Goal: Information Seeking & Learning: Learn about a topic

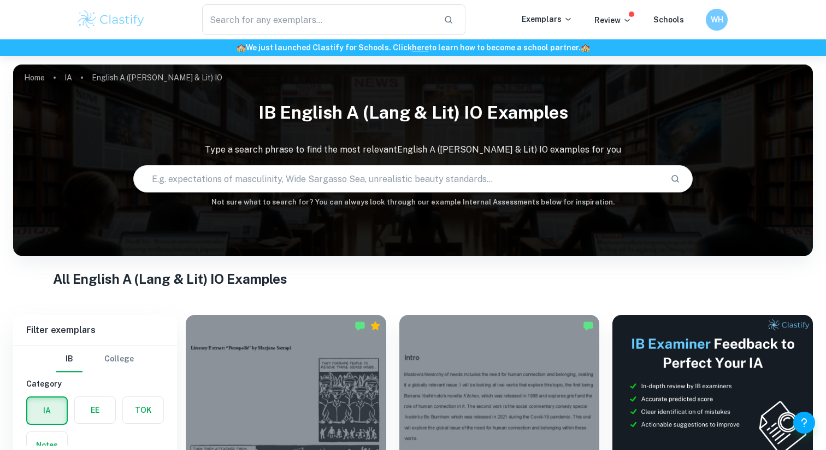
click at [386, 346] on div "The need for human connection and belonging in Kithcen by Banana Yoshimoto and …" at bounding box center [493, 439] width 214 height 274
click at [302, 173] on input "text" at bounding box center [398, 178] width 528 height 31
type input "capitalism"
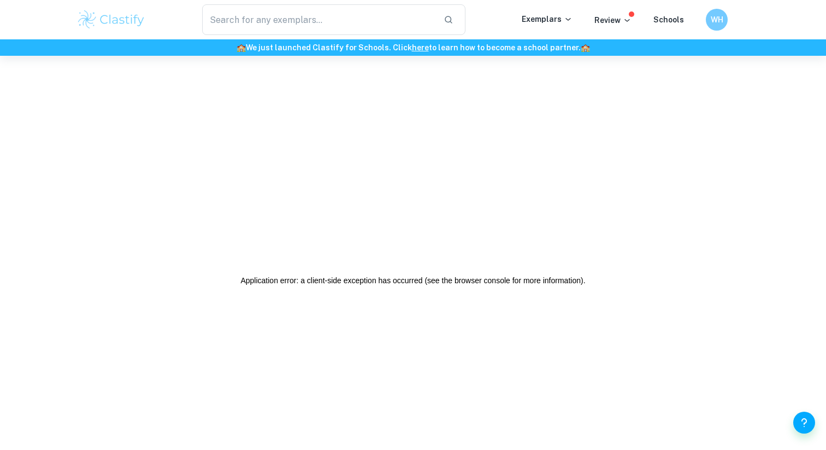
click at [311, 281] on h2 "Application error: a client-side exception has occurred (see the browser consol…" at bounding box center [412, 280] width 345 height 27
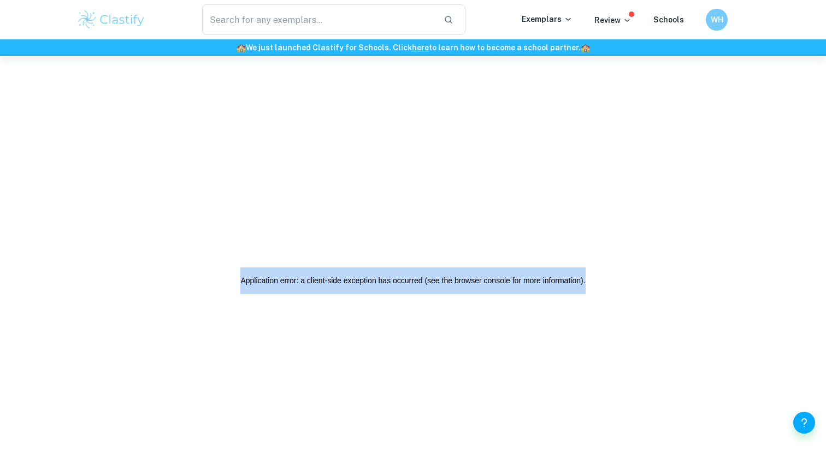
click at [311, 281] on h2 "Application error: a client-side exception has occurred (see the browser consol…" at bounding box center [412, 280] width 345 height 27
copy body "Application error: a client-side exception has occurred (see the browser consol…"
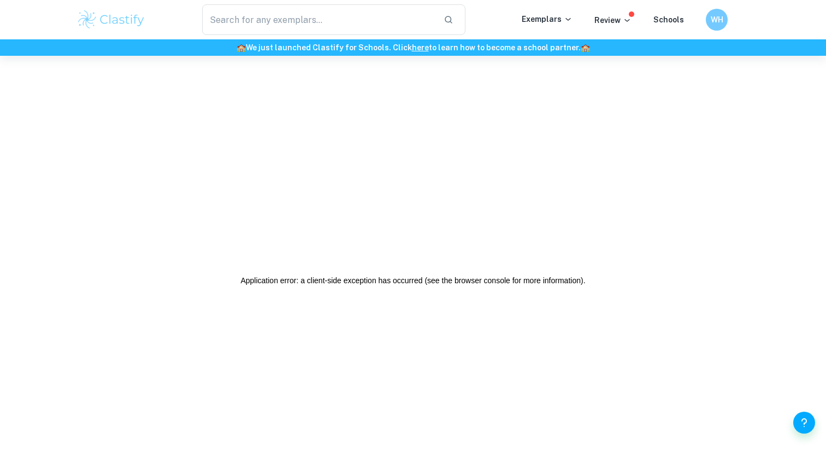
click at [508, 238] on div "Application error: a client-side exception has occurred (see the browser consol…" at bounding box center [413, 281] width 826 height 450
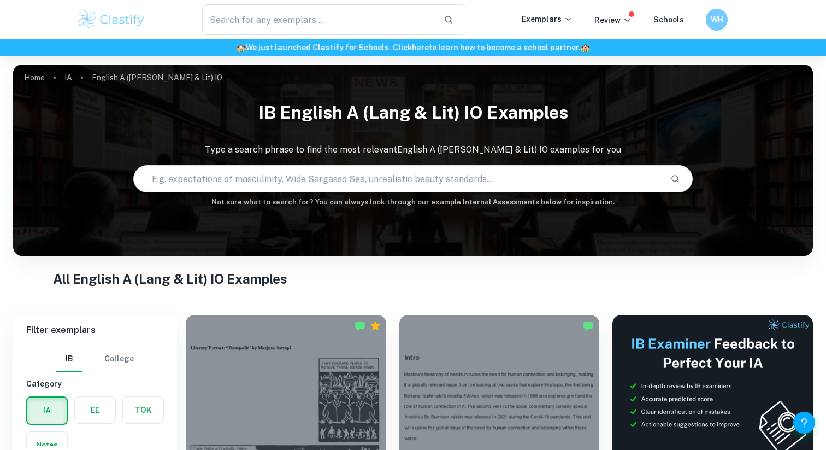
click at [271, 177] on input "text" at bounding box center [398, 178] width 528 height 31
type input "capital"
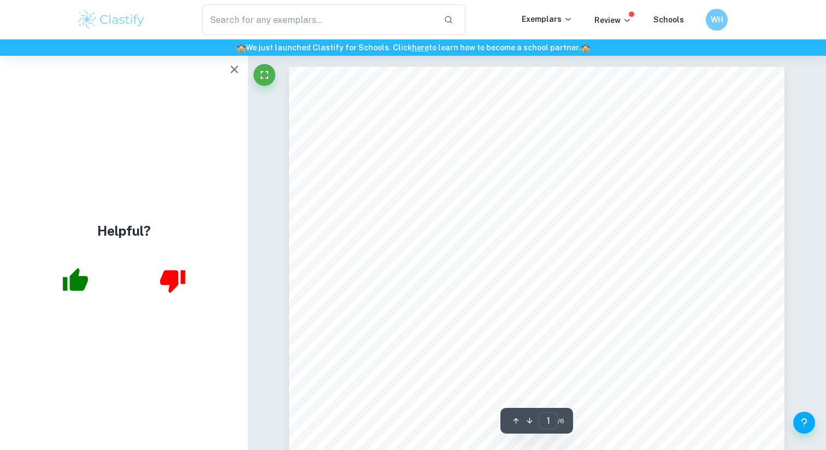
click at [444, 306] on div "Word Count: 1605 Introduction In this IO, I will explore the global issue of cl…" at bounding box center [537, 388] width 496 height 642
click at [444, 305] on div "Word Count: 1605 Introduction In this IO, I will explore the global issue of cl…" at bounding box center [537, 388] width 496 height 642
click at [447, 322] on div "Word Count: 1605 Introduction In this IO, I will explore the global issue of cl…" at bounding box center [537, 388] width 496 height 642
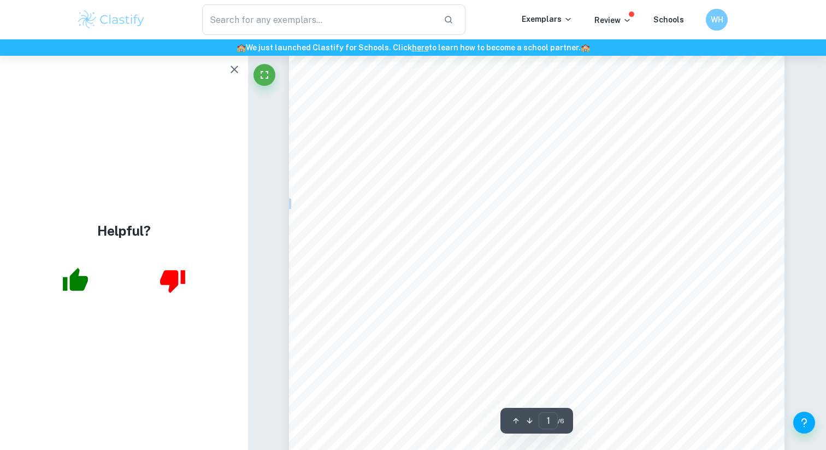
scroll to position [148, 0]
click at [228, 67] on icon "button" at bounding box center [234, 69] width 13 height 13
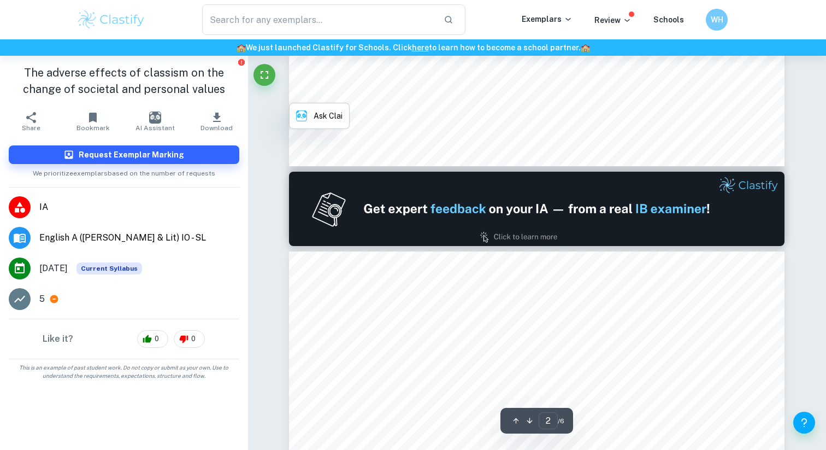
type input "1"
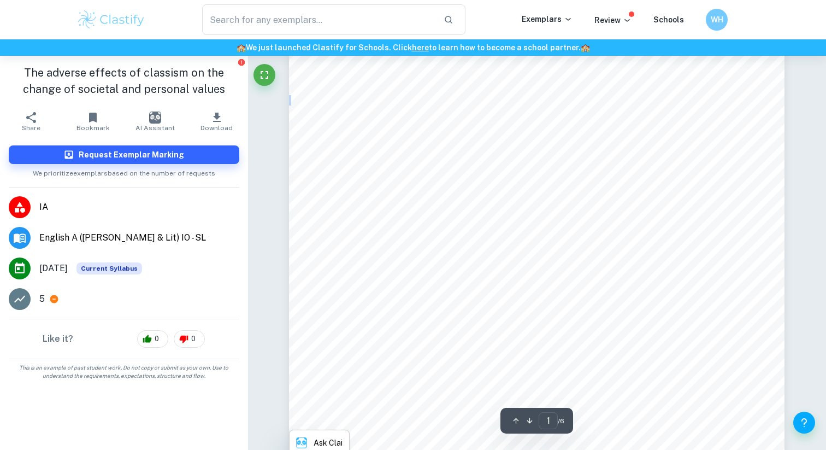
scroll to position [0, 0]
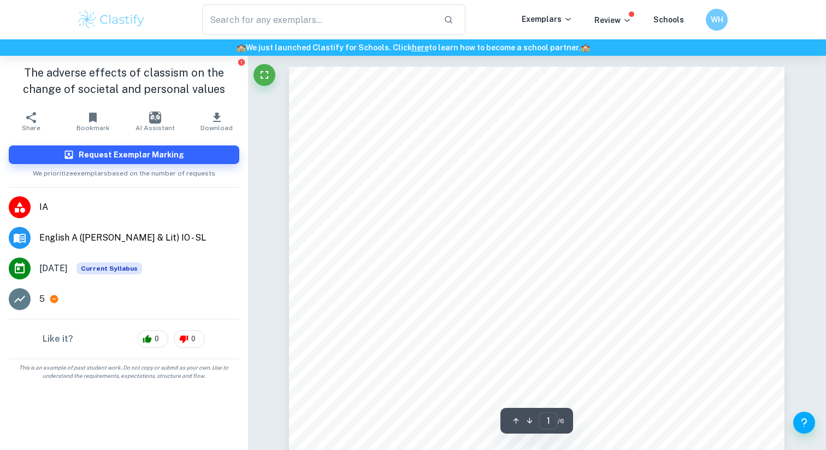
click at [495, 163] on span "In this IO, I will explore the global issue of classism, specifically the" at bounding box center [491, 165] width 287 height 10
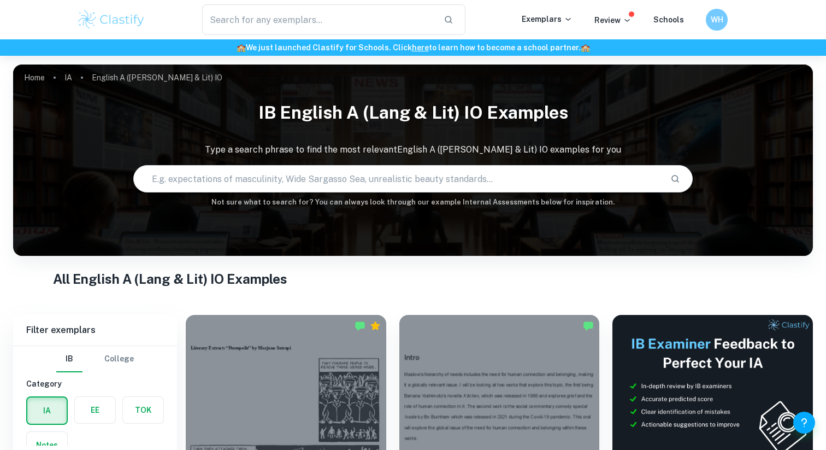
click at [397, 185] on input "text" at bounding box center [398, 178] width 528 height 31
type input "capitalism"
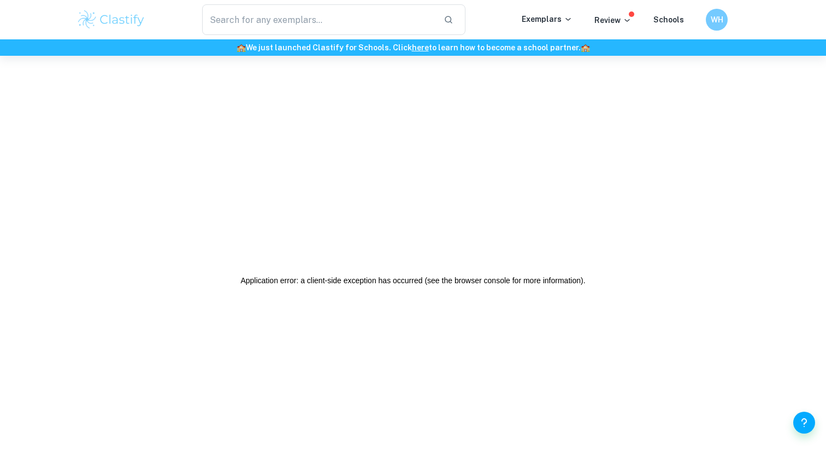
click at [489, 278] on h2 "Application error: a client-side exception has occurred (see the browser consol…" at bounding box center [412, 280] width 345 height 27
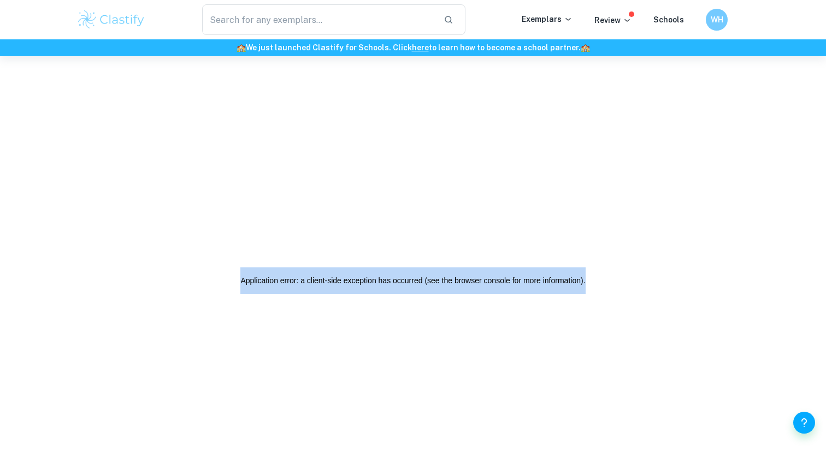
click at [489, 278] on h2 "Application error: a client-side exception has occurred (see the browser consol…" at bounding box center [412, 280] width 345 height 27
copy body "Application error: a client-side exception has occurred (see the browser consol…"
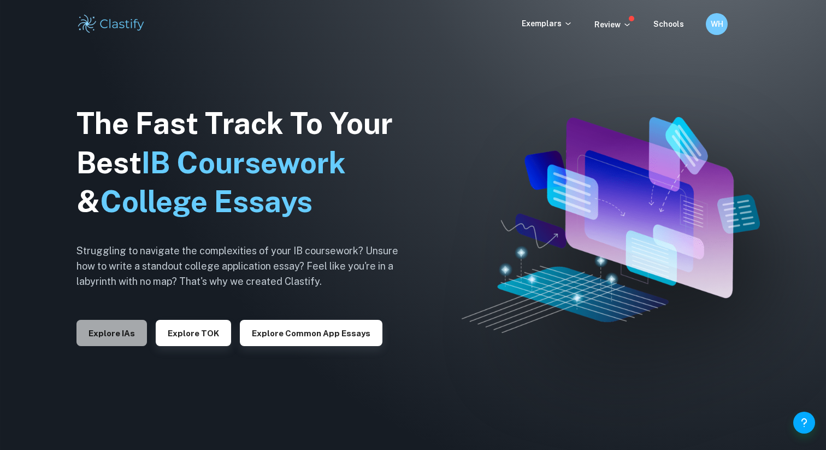
click at [132, 325] on button "Explore IAs" at bounding box center [112, 333] width 71 height 26
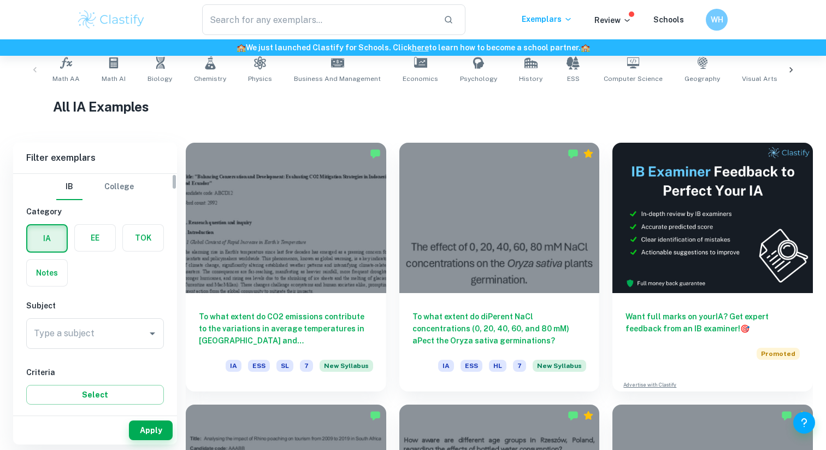
scroll to position [257, 0]
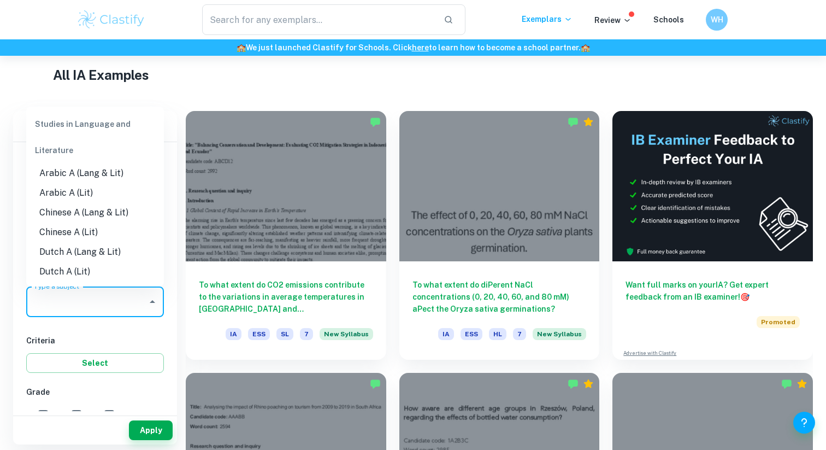
click at [119, 303] on input "Type a subject" at bounding box center [86, 301] width 111 height 21
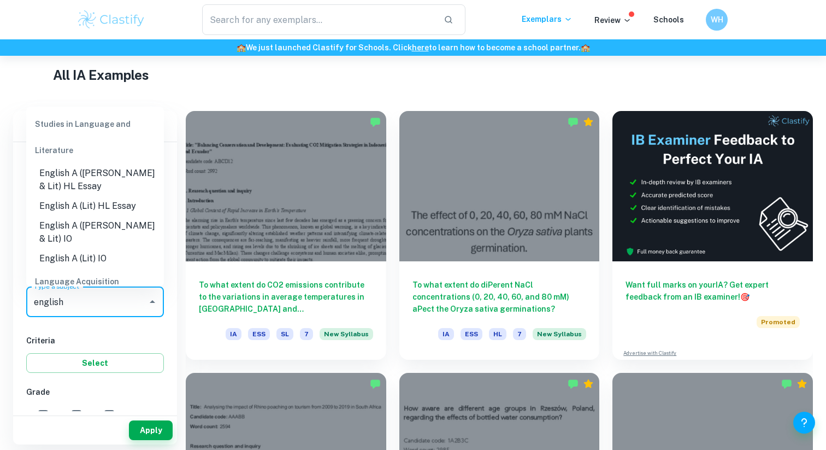
click at [120, 219] on li "English A ([PERSON_NAME] & Lit) IO" at bounding box center [95, 232] width 138 height 33
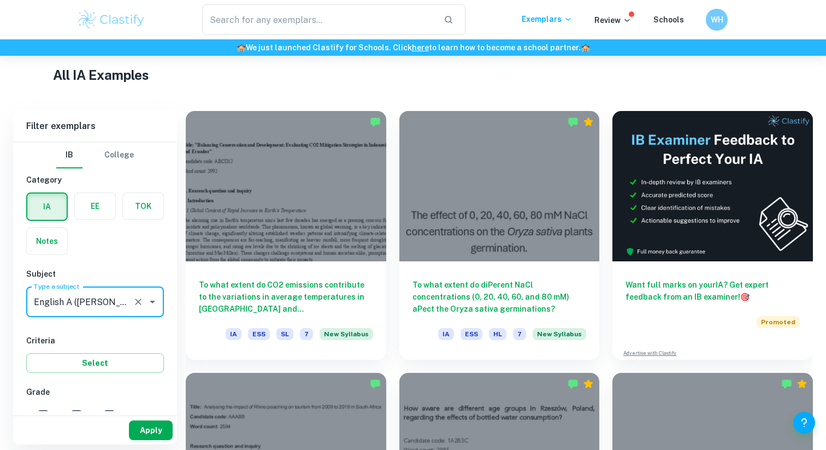
type input "English A ([PERSON_NAME] & Lit) IO"
click at [161, 434] on button "Apply" at bounding box center [151, 430] width 44 height 20
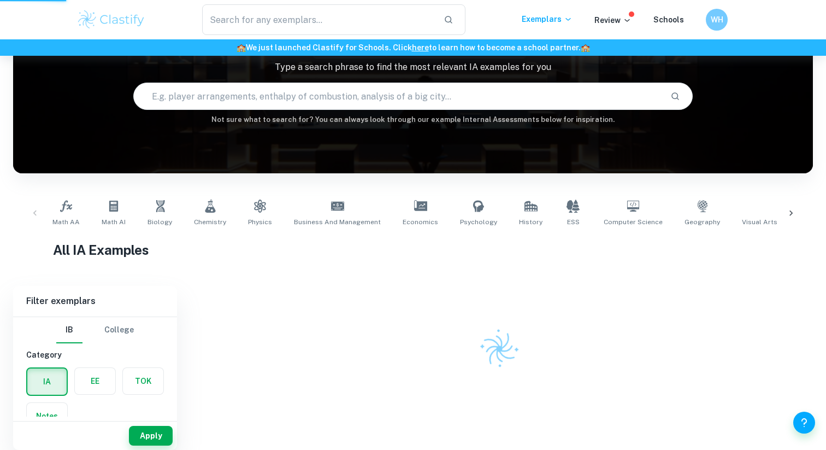
scroll to position [83, 0]
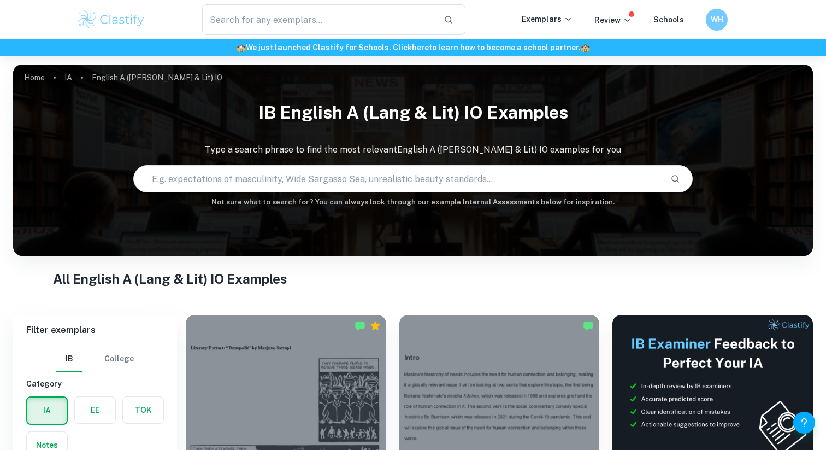
scroll to position [212, 0]
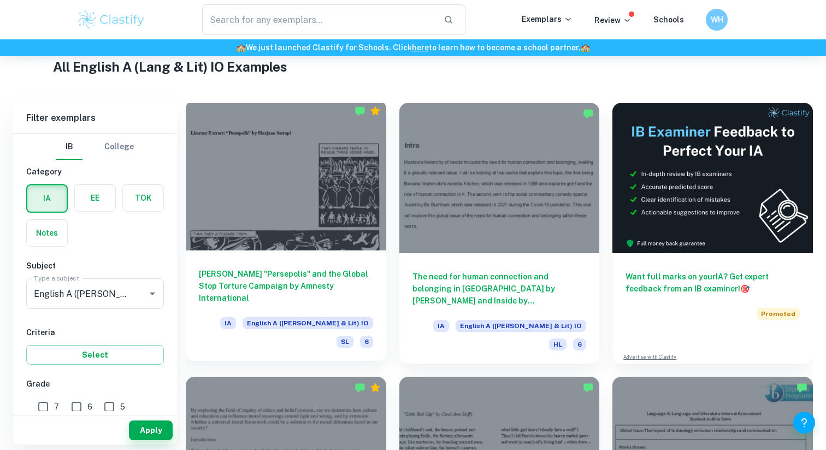
click at [331, 292] on h6 "Marjane Satrapi's "Persepolis" and the Global Stop Torture Campaign by Amnesty …" at bounding box center [286, 286] width 174 height 36
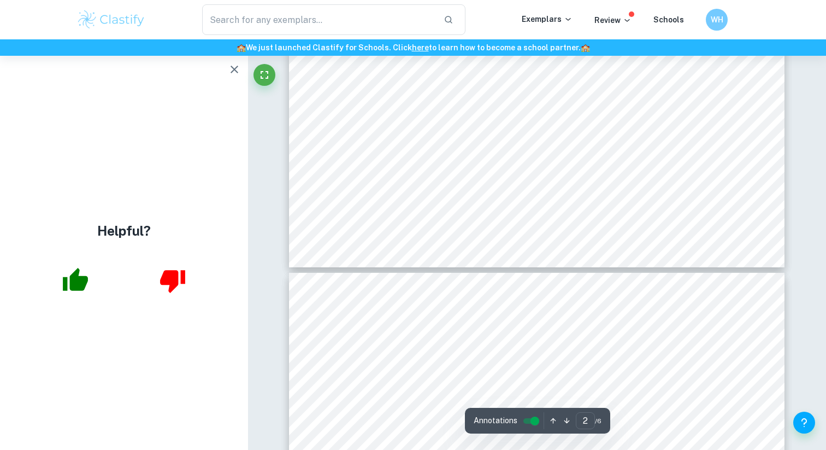
type input "3"
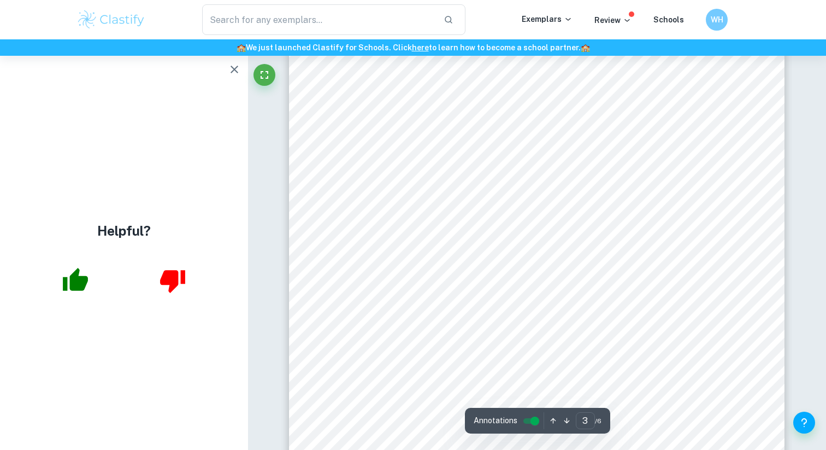
scroll to position [1544, 0]
click at [235, 74] on icon "button" at bounding box center [234, 69] width 13 height 13
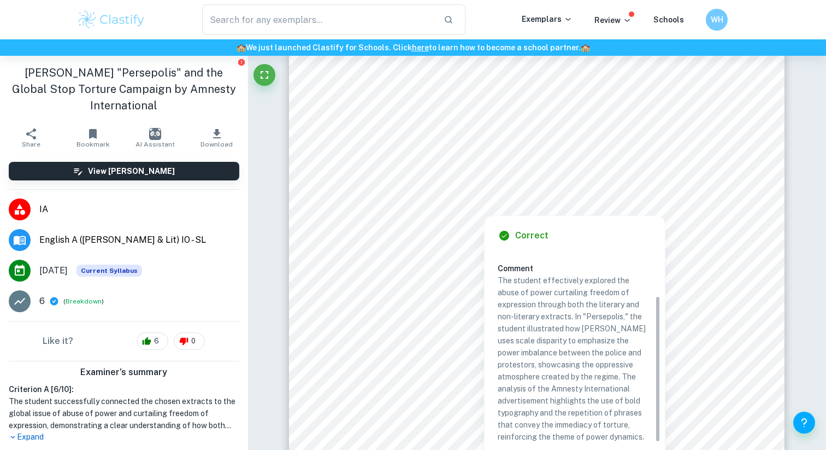
scroll to position [58, 0]
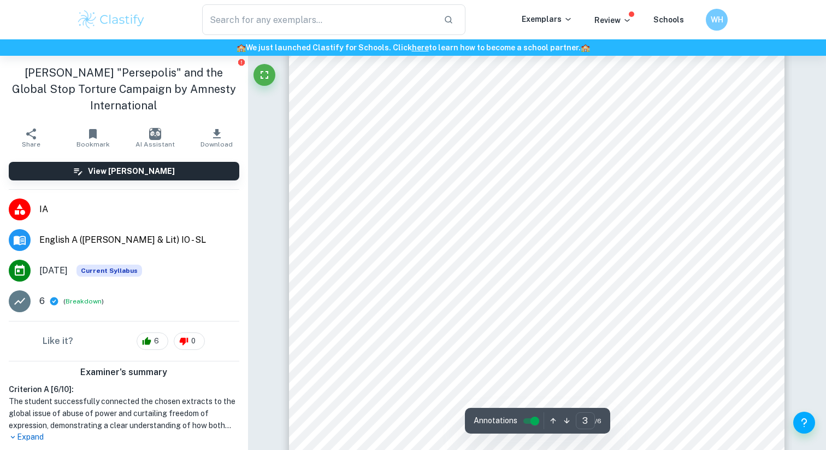
click at [738, 139] on div "Non-literary Extract: Global Stop Torture Campaign 2014 by Amnesty Internationa…" at bounding box center [537, 128] width 496 height 701
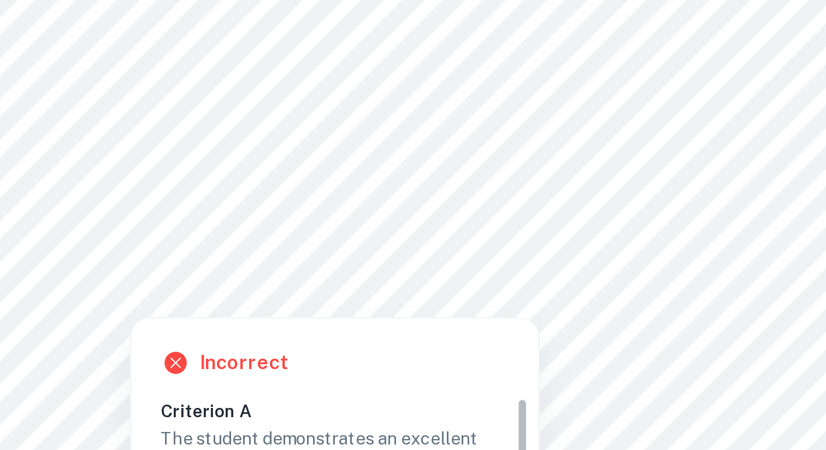
click at [649, 221] on div at bounding box center [531, 220] width 364 height 14
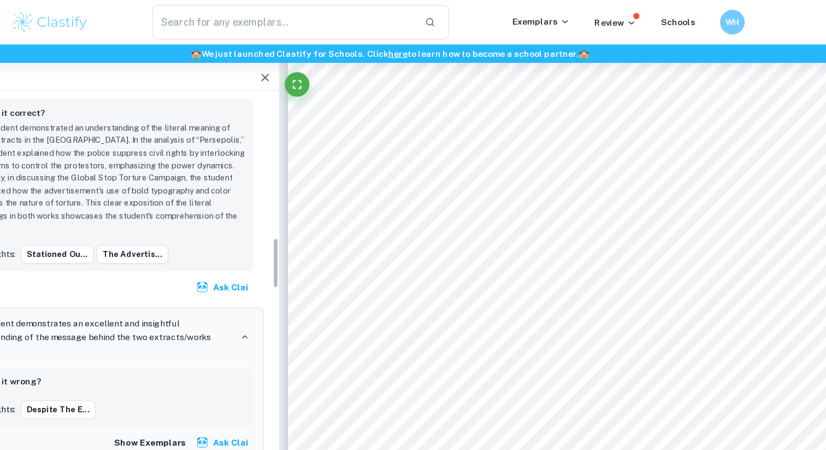
scroll to position [1727, 0]
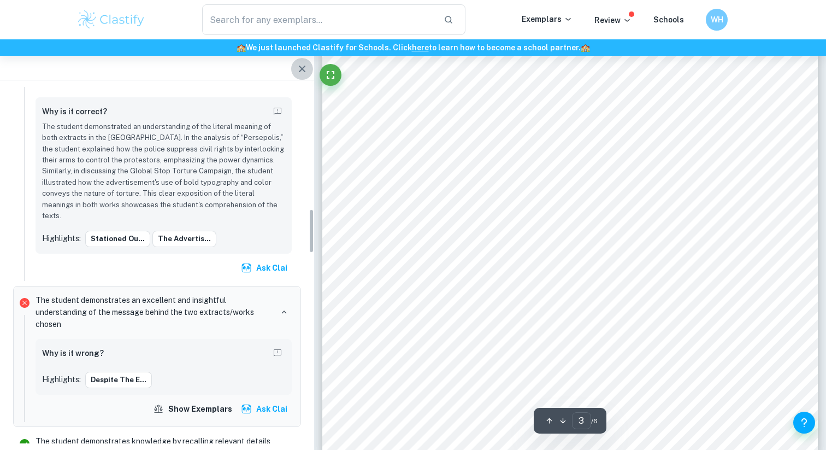
click at [299, 68] on icon "button" at bounding box center [302, 68] width 13 height 13
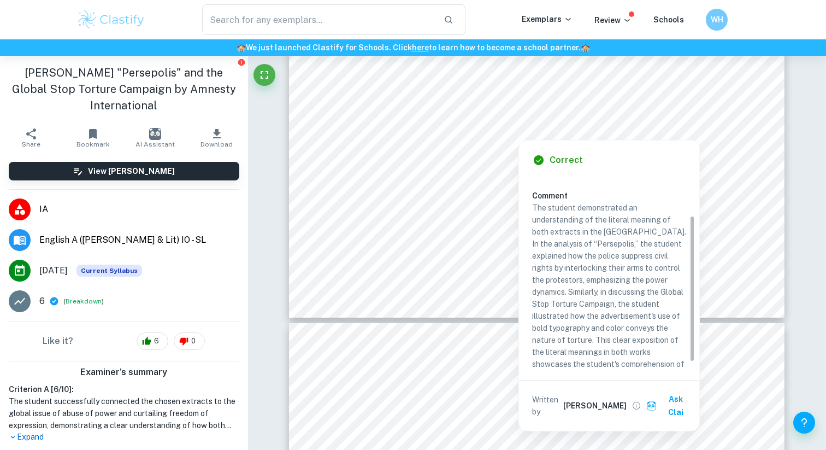
scroll to position [52, 0]
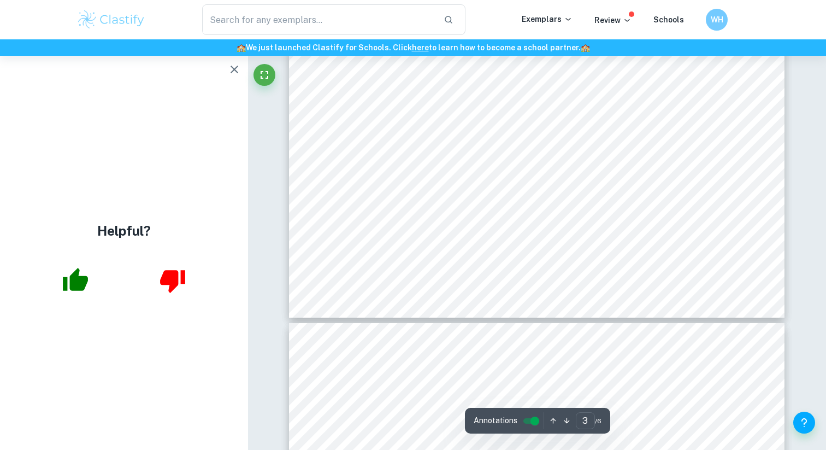
click at [393, 216] on span "they are oppressed or even killed, stressing the abuse of power." at bounding box center [464, 217] width 231 height 9
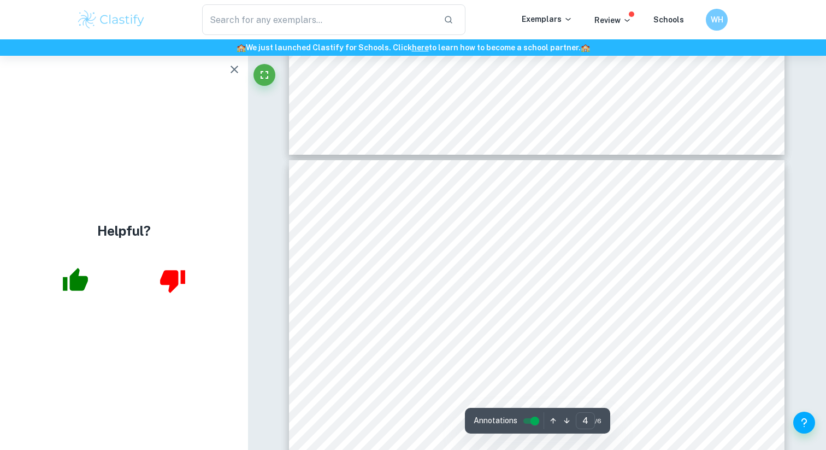
scroll to position [2048, 0]
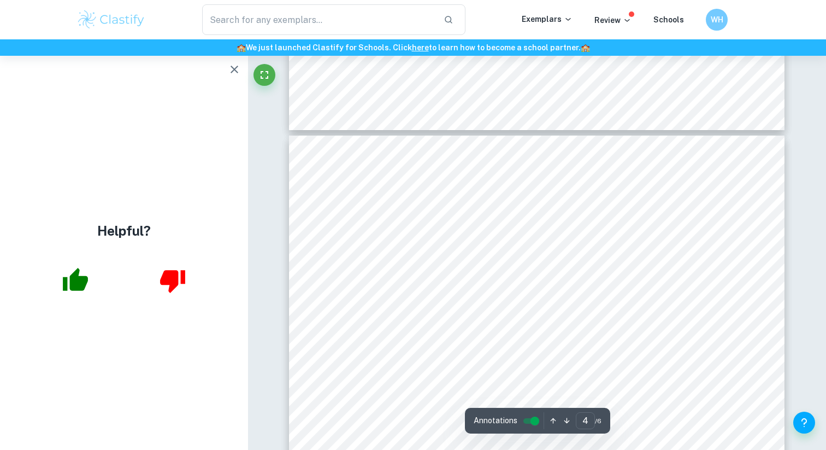
click at [428, 203] on span "In drawing the protestors as silhouettes, Satrapi further erodes their individu…" at bounding box center [533, 201] width 369 height 9
click at [428, 204] on span "In drawing the protestors as silhouettes, Satrapi further erodes their individu…" at bounding box center [533, 201] width 369 height 9
click at [467, 203] on span "In drawing the protestors as silhouettes, Satrapi further erodes their individu…" at bounding box center [533, 201] width 369 height 9
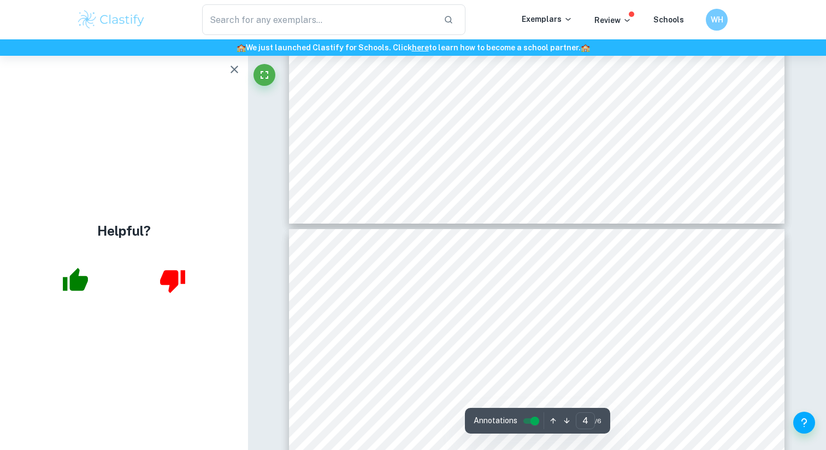
type input "3"
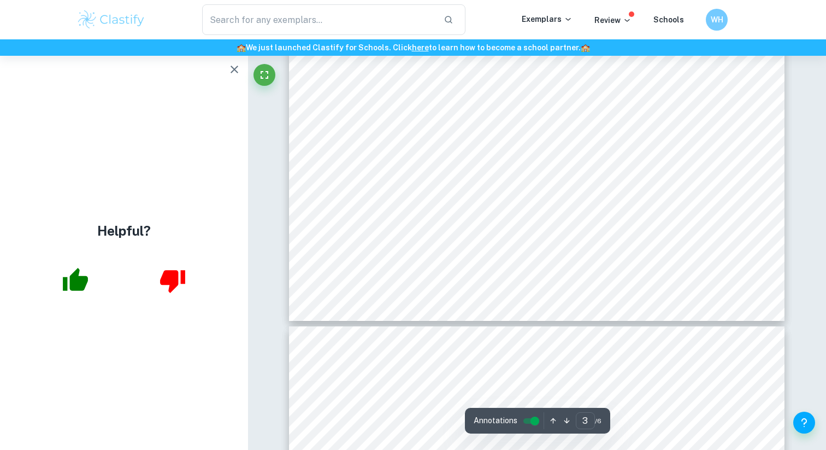
scroll to position [1844, 0]
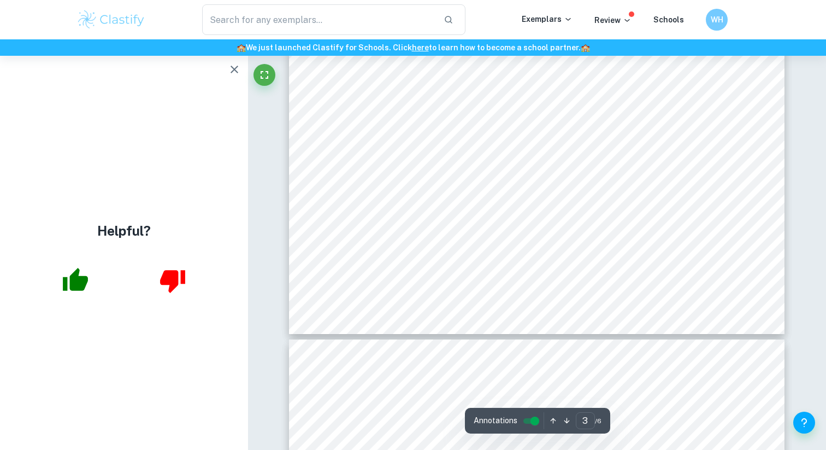
click at [553, 133] on span "In this extract, Satrapi asserts how the authoritarian regime suppresses civil …" at bounding box center [553, 136] width 408 height 9
click at [461, 169] on span "beneath them. Satrapi employs this scale disparity to amplify the immense power…" at bounding box center [533, 173] width 369 height 9
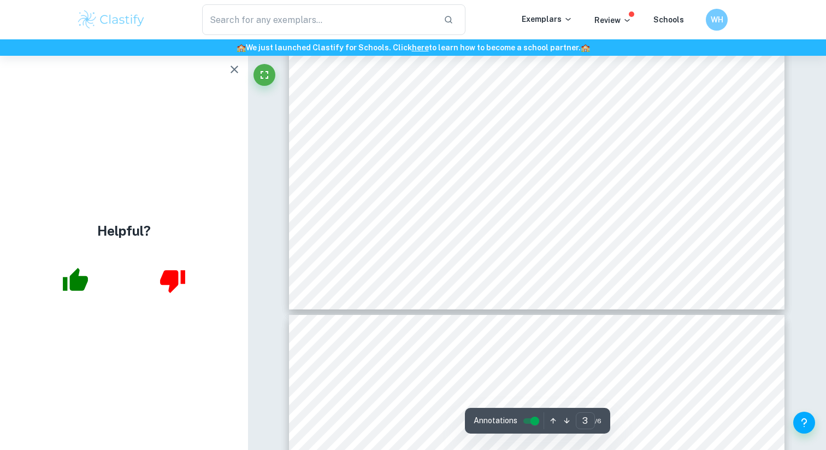
scroll to position [1873, 0]
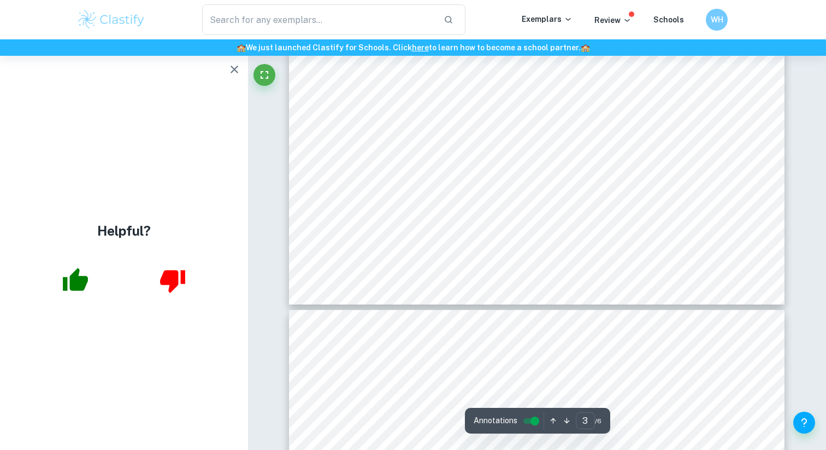
click at [507, 171] on span "created to restrain its opposition. Their enlarged, authoritative presence juxt…" at bounding box center [529, 167] width 360 height 9
click at [526, 139] on span "beneath them. Satrapi employs this scale disparity to amplify the immense power…" at bounding box center [533, 143] width 369 height 9
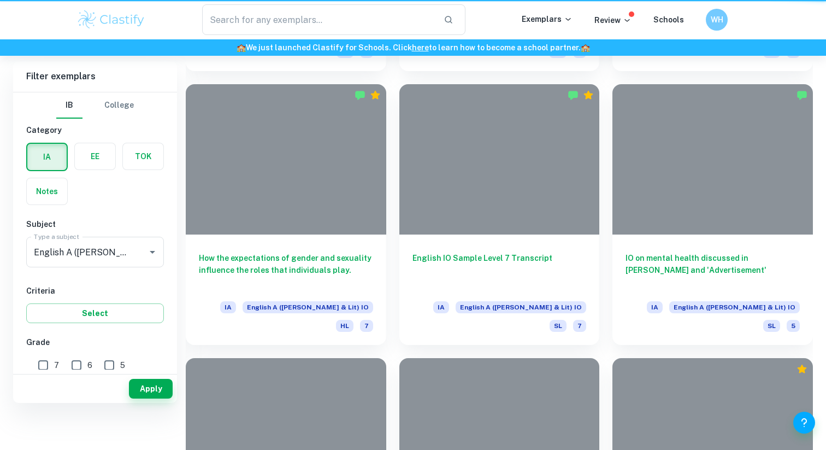
scroll to position [212, 0]
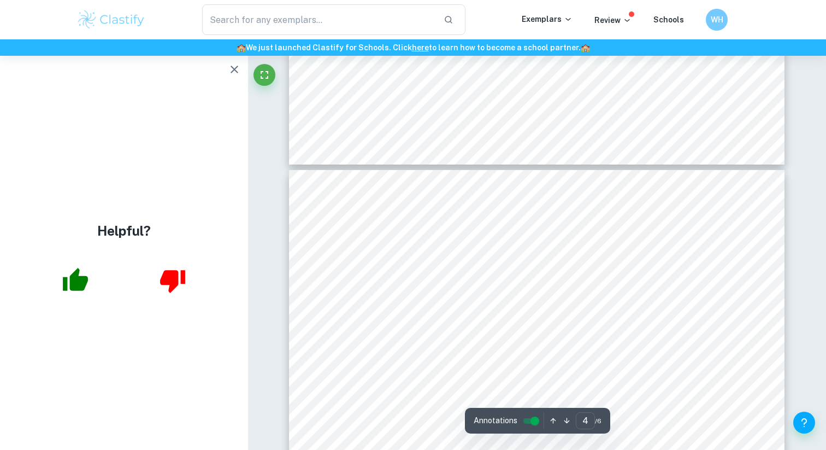
scroll to position [2101, 0]
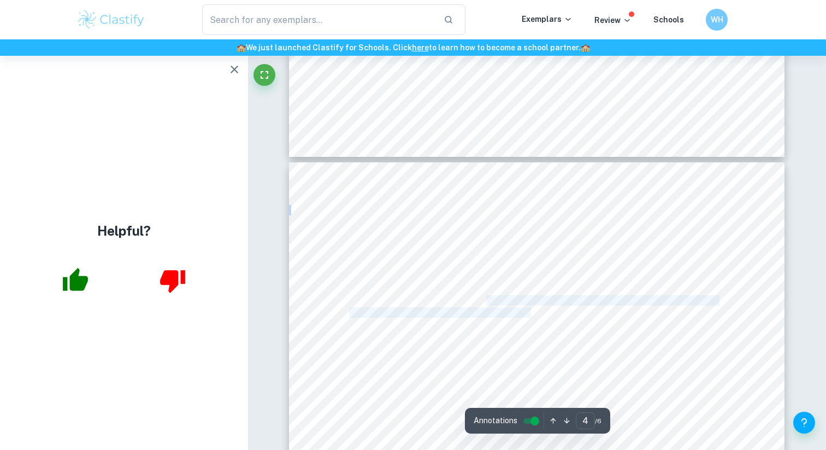
drag, startPoint x: 487, startPoint y: 297, endPoint x: 532, endPoint y: 314, distance: 48.4
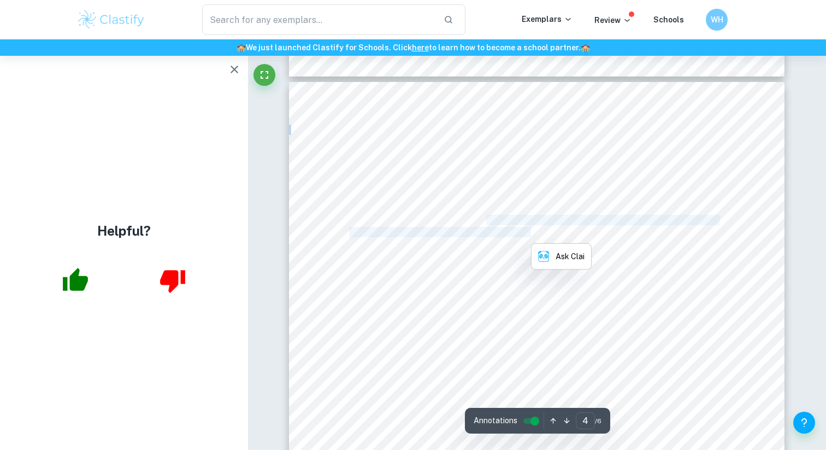
scroll to position [2213, 0]
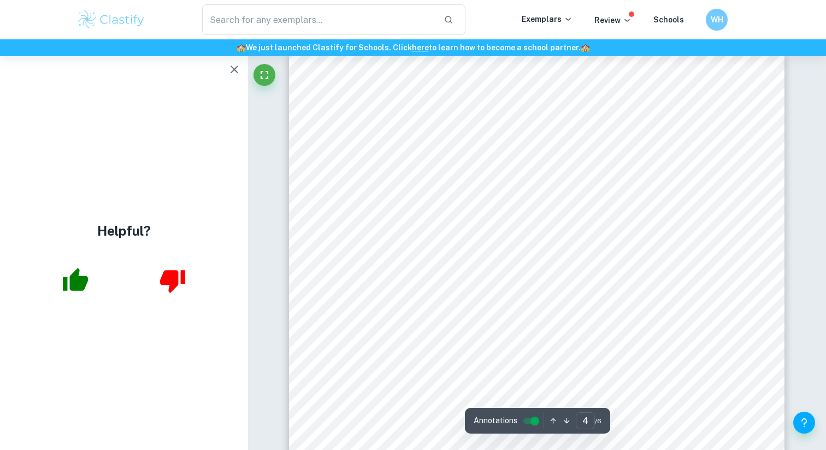
click at [510, 306] on span "of power in manipulating public perception, distorting and downplaying the trut…" at bounding box center [534, 308] width 371 height 9
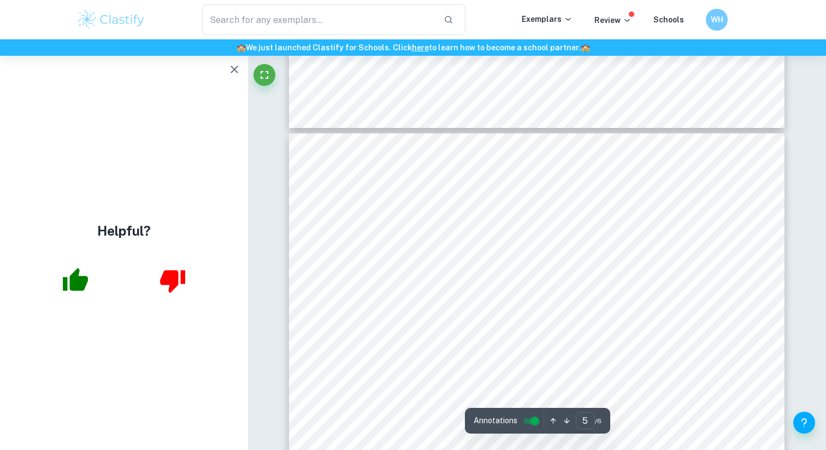
scroll to position [2872, 0]
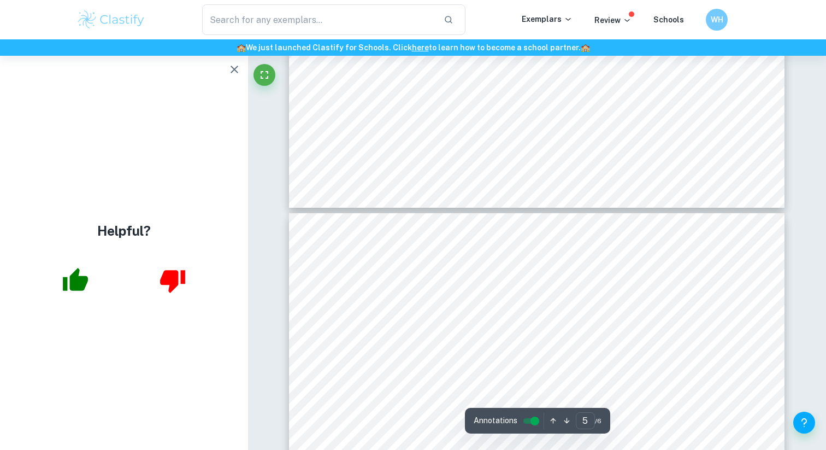
type input "6"
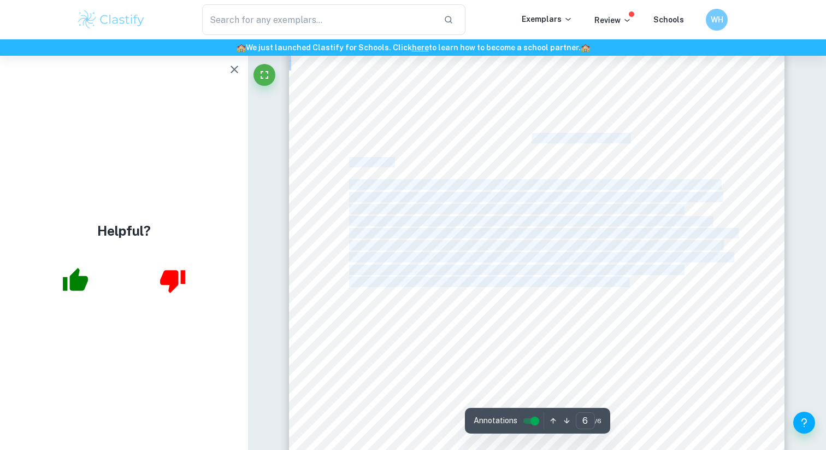
drag, startPoint x: 659, startPoint y: 284, endPoint x: 533, endPoint y: 133, distance: 196.3
click at [533, 133] on div "sadism emphasizes their enjoyment in prolonging suffering and exerting dominanc…" at bounding box center [537, 193] width 496 height 701
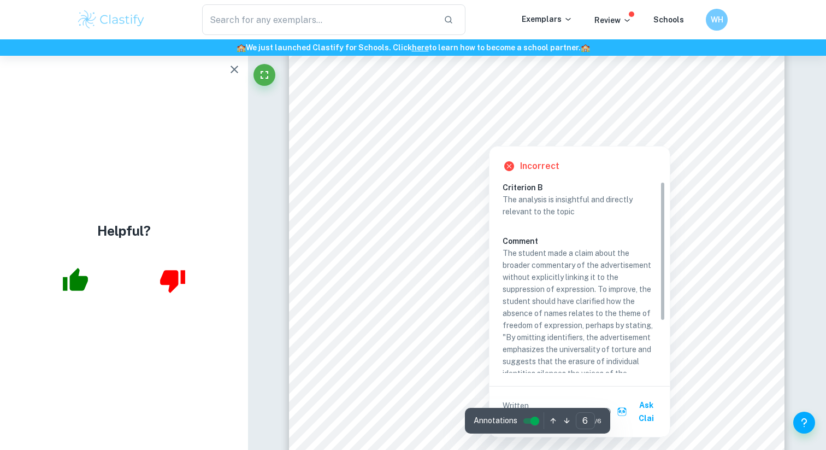
click at [557, 201] on p "The analysis is insightful and directly relevant to the topic" at bounding box center [580, 205] width 154 height 24
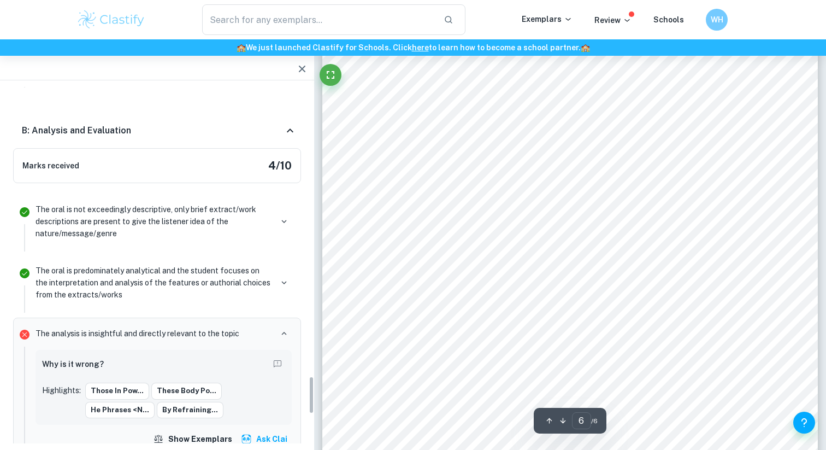
scroll to position [2731, 0]
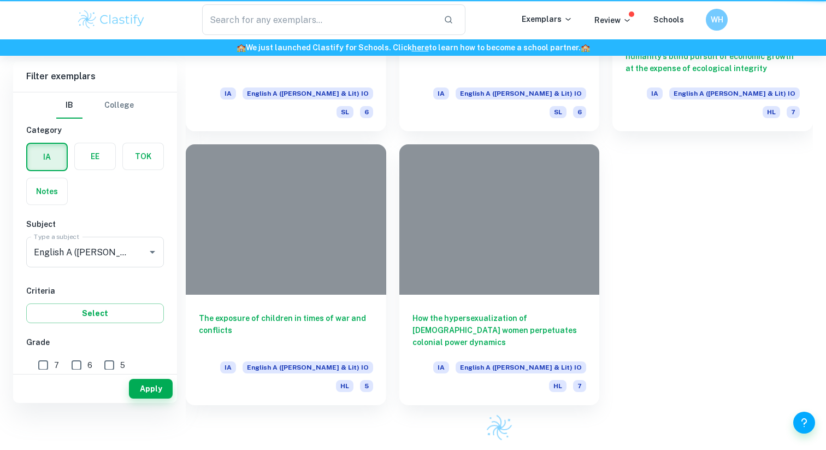
scroll to position [212, 0]
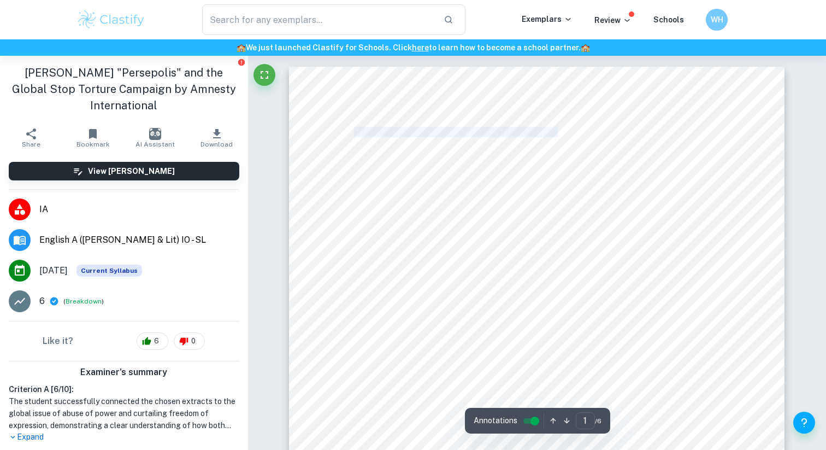
drag, startPoint x: 353, startPoint y: 133, endPoint x: 579, endPoint y: 131, distance: 226.8
click at [579, 131] on div "Literary Extract: <Persepolis= by Marjane Satrapi" at bounding box center [537, 417] width 496 height 701
copy div "iterary Extract: <Persepolis= by Marjane Satrapi"
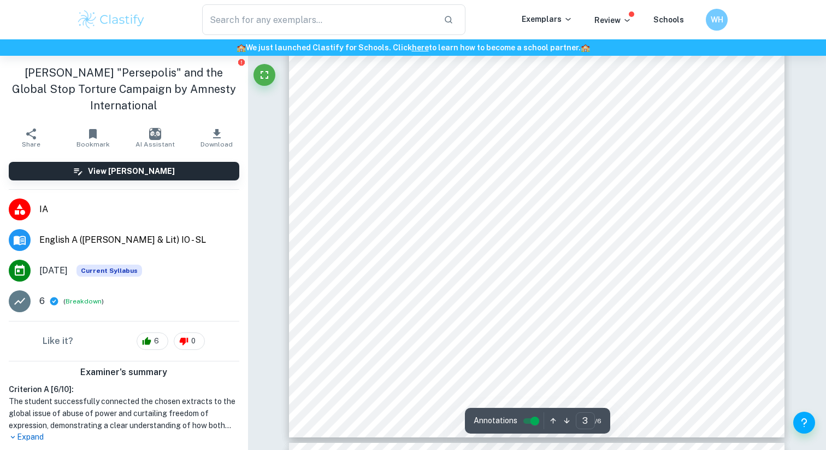
click at [478, 118] on span "captures Satrapi9s experiences during the Iranian revolution. Beginning in the …" at bounding box center [512, 119] width 327 height 9
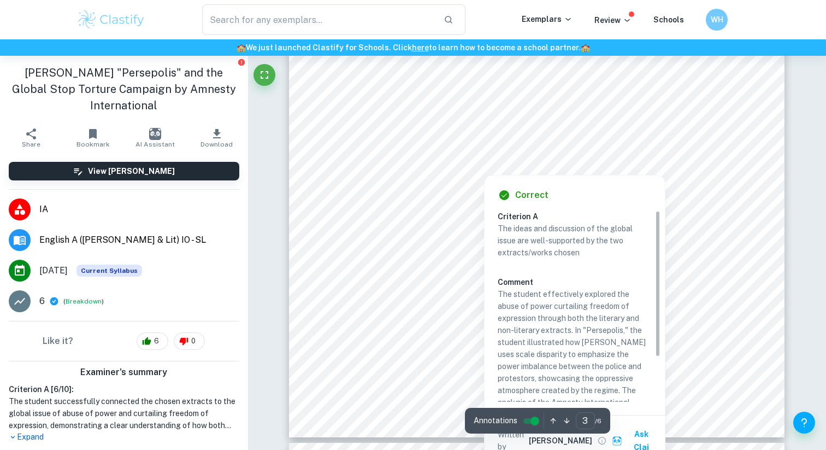
scroll to position [1784, 0]
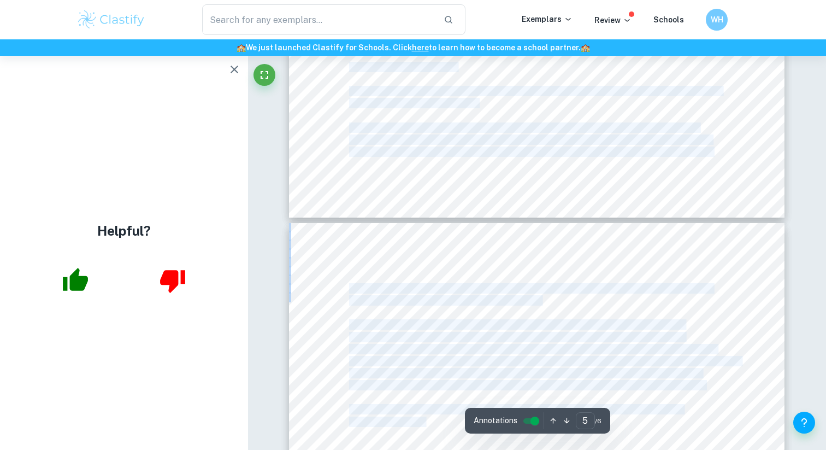
type input "6"
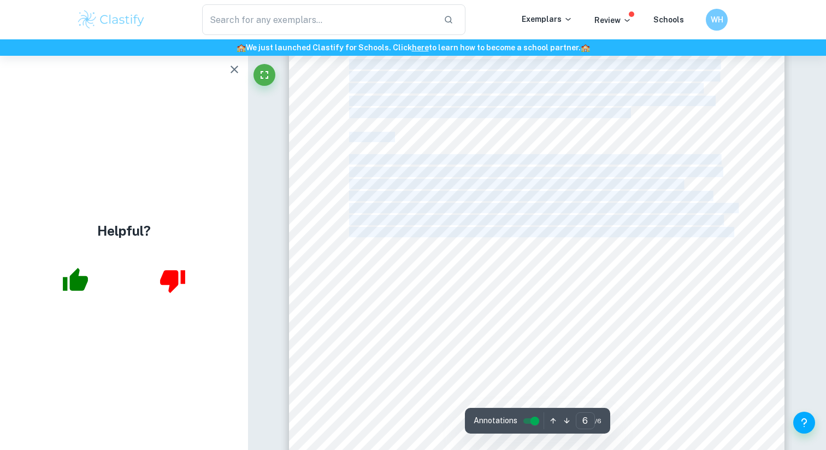
scroll to position [3935, 0]
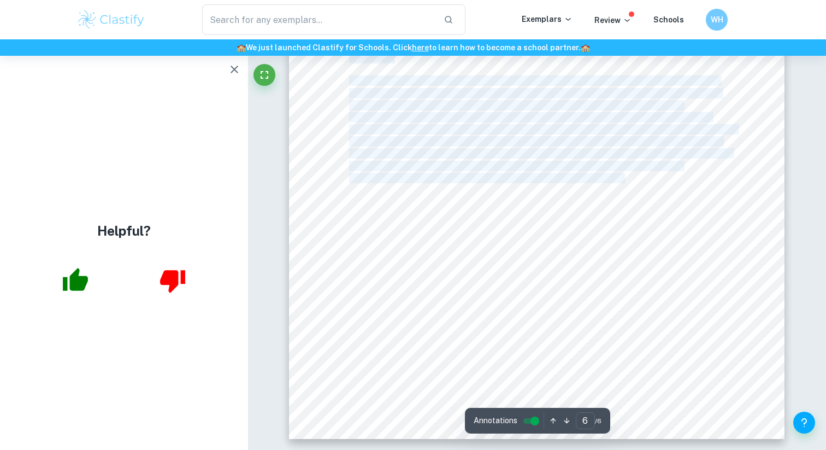
drag, startPoint x: 349, startPoint y: 92, endPoint x: 625, endPoint y: 178, distance: 288.5
copy div "Introduction Good morning. Today, I will explore the global issue of the abuse …"
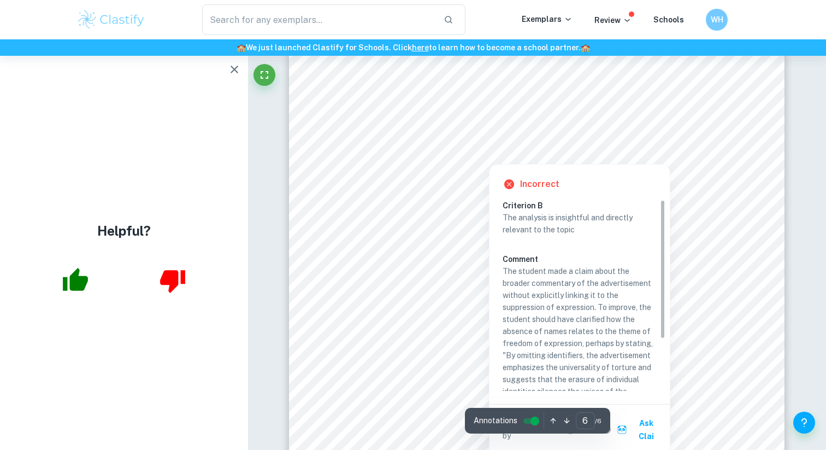
click at [618, 214] on p "The analysis is insightful and directly relevant to the topic" at bounding box center [580, 224] width 154 height 24
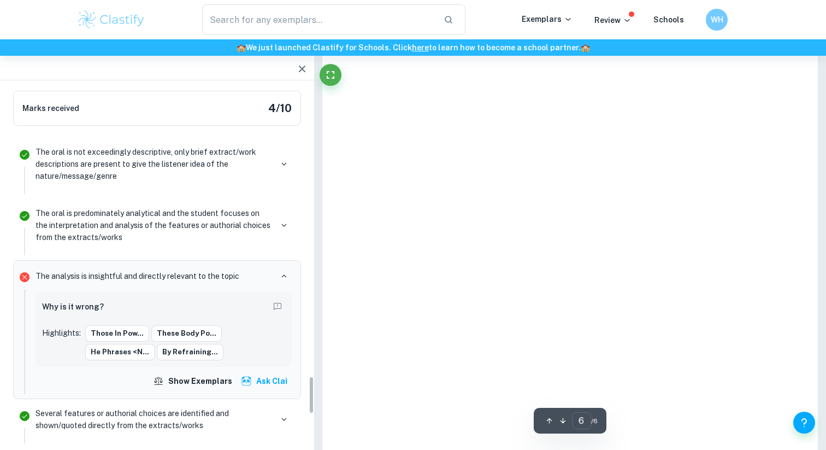
scroll to position [2731, 0]
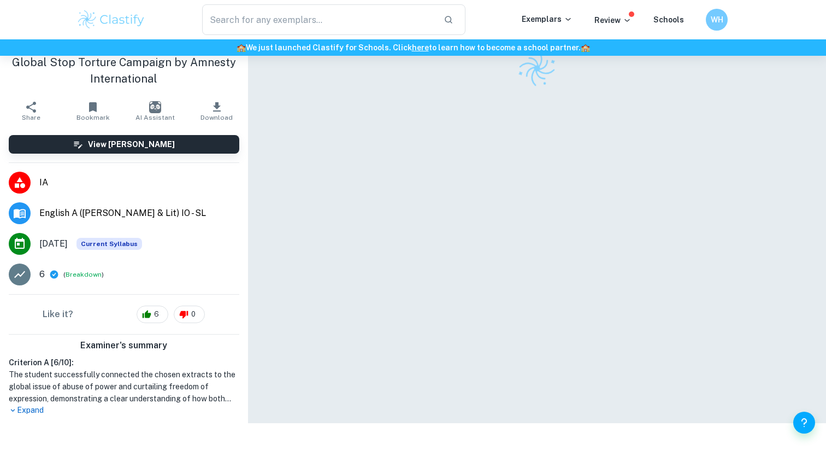
scroll to position [254, 0]
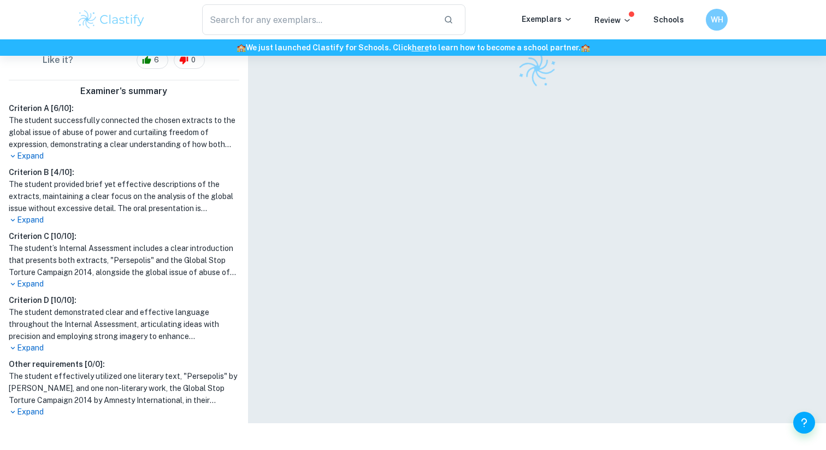
click at [86, 259] on h1 "The student’s Internal Assessment includes a clear introduction that presents b…" at bounding box center [124, 260] width 231 height 36
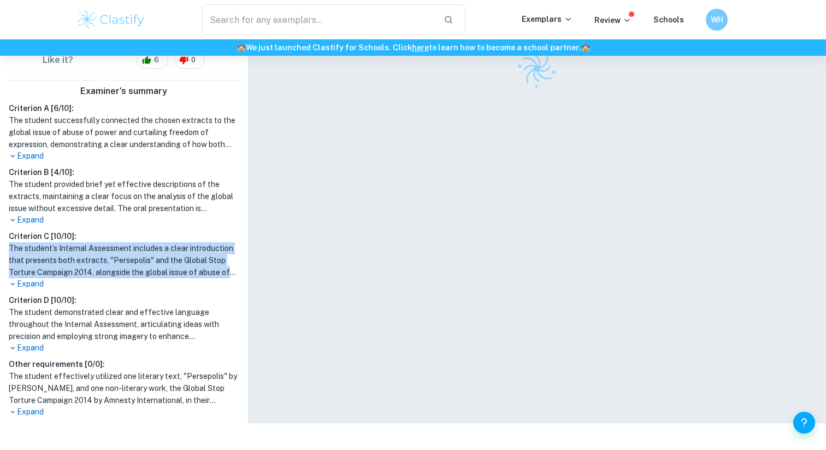
click at [86, 259] on h1 "The student’s Internal Assessment includes a clear introduction that presents b…" at bounding box center [124, 260] width 231 height 36
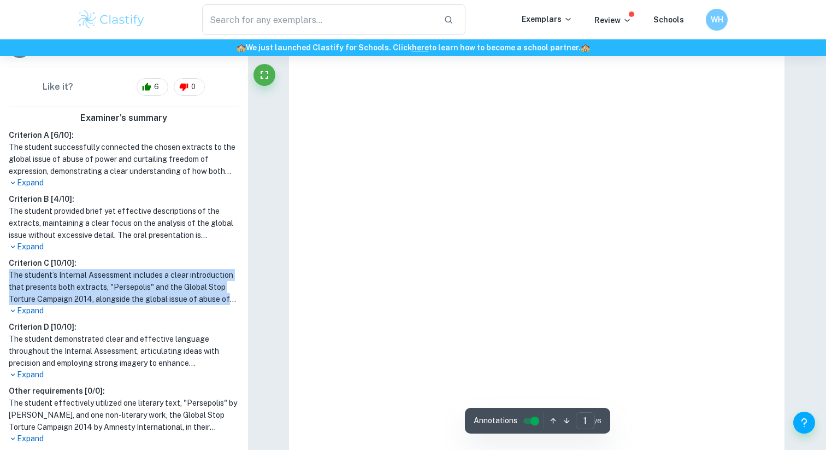
click at [89, 310] on p "Expand" at bounding box center [124, 310] width 231 height 11
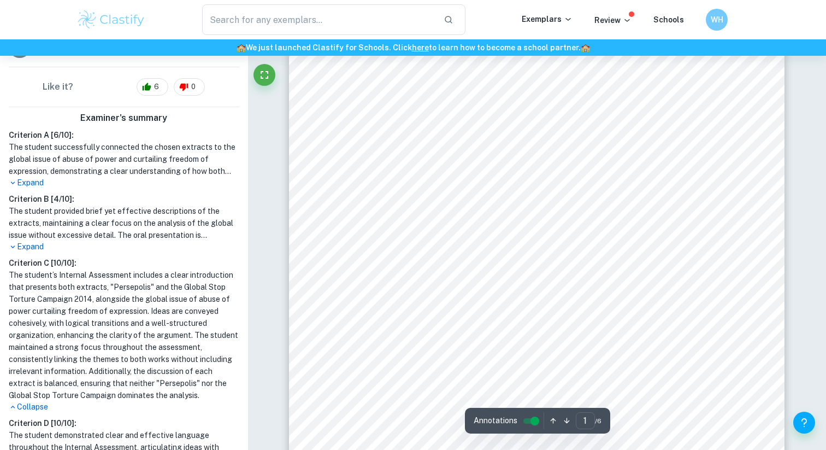
click at [20, 248] on p "Expand" at bounding box center [124, 246] width 231 height 11
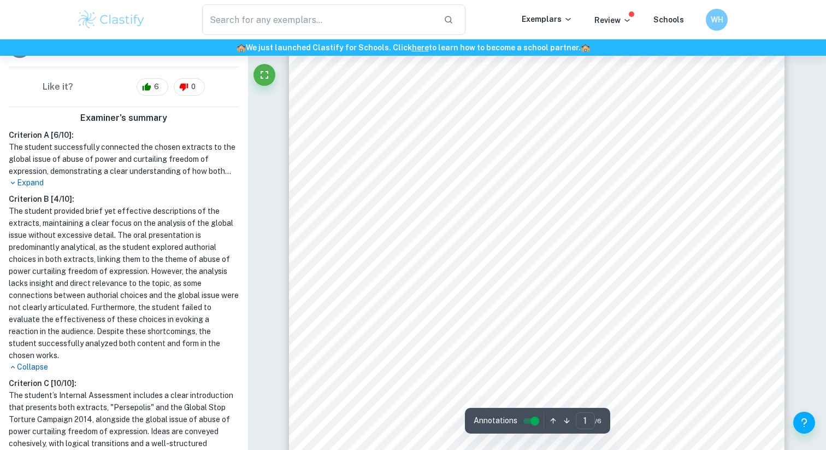
click at [26, 187] on p "Expand" at bounding box center [124, 182] width 231 height 11
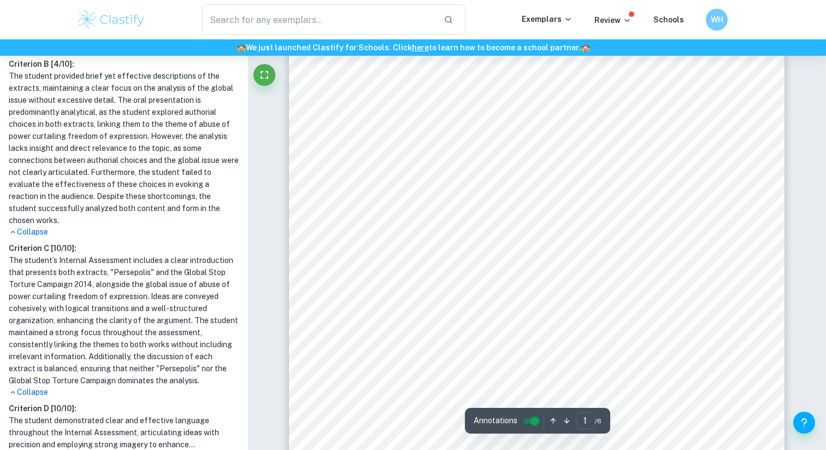
scroll to position [639, 0]
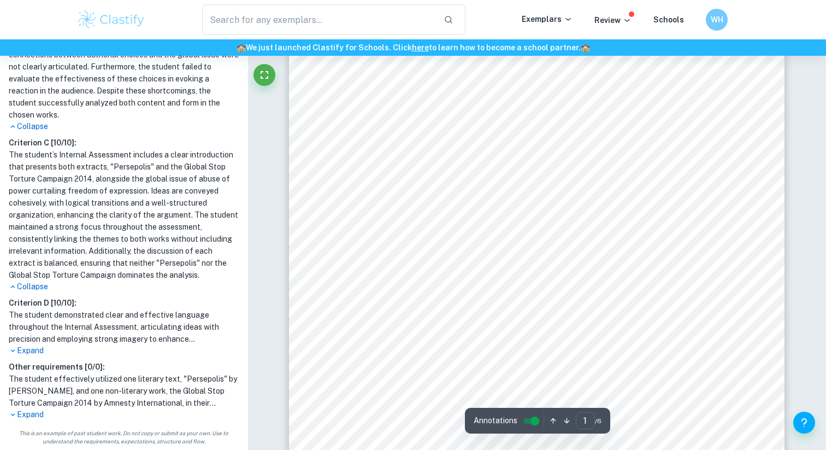
click at [94, 312] on h1 "The student demonstrated clear and effective language throughout the Internal A…" at bounding box center [124, 327] width 231 height 36
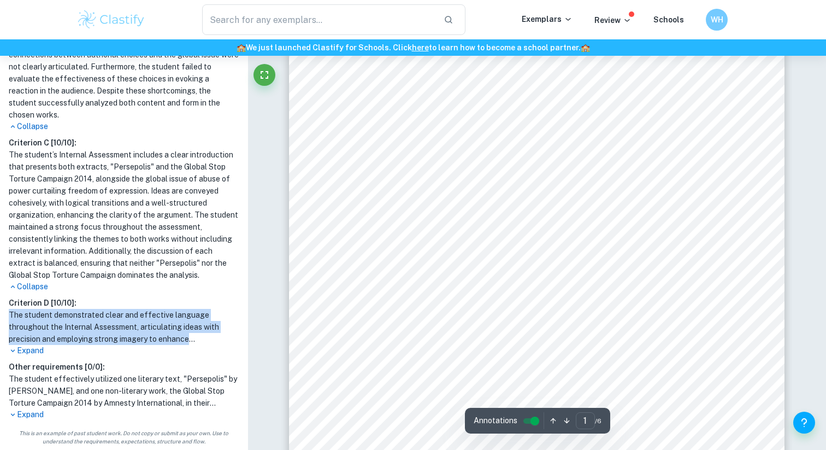
click at [94, 312] on h1 "The student demonstrated clear and effective language throughout the Internal A…" at bounding box center [124, 327] width 231 height 36
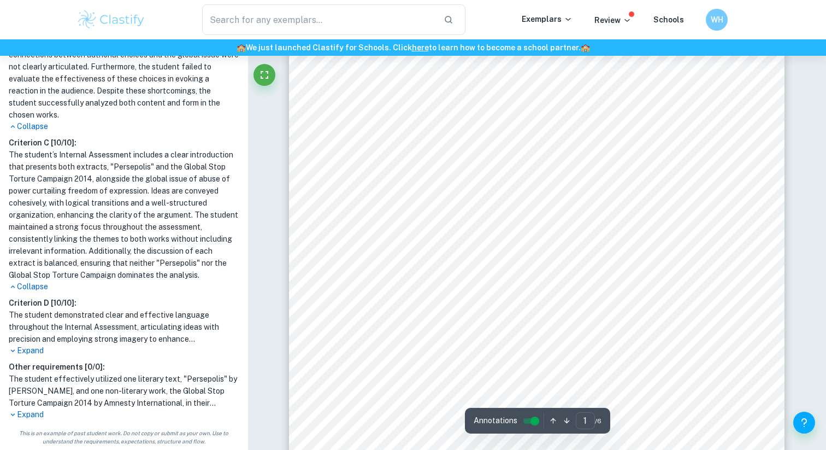
click at [32, 348] on p "Expand" at bounding box center [124, 350] width 231 height 11
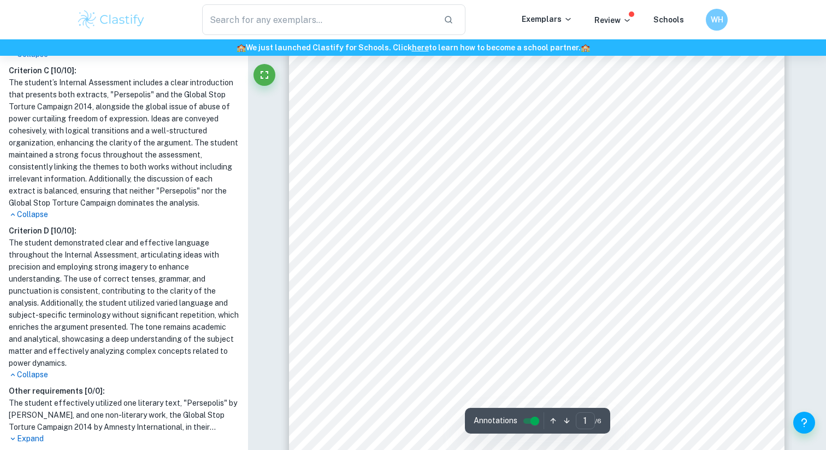
scroll to position [723, 0]
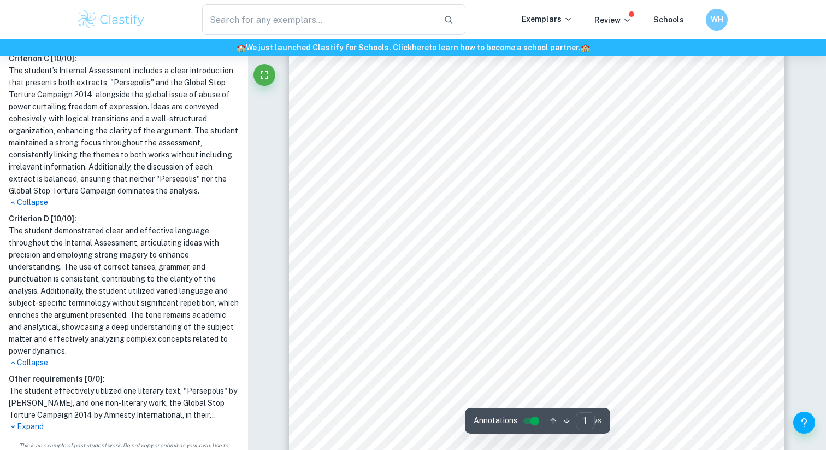
click at [84, 318] on h1 "The student demonstrated clear and effective language throughout the Internal A…" at bounding box center [124, 291] width 231 height 132
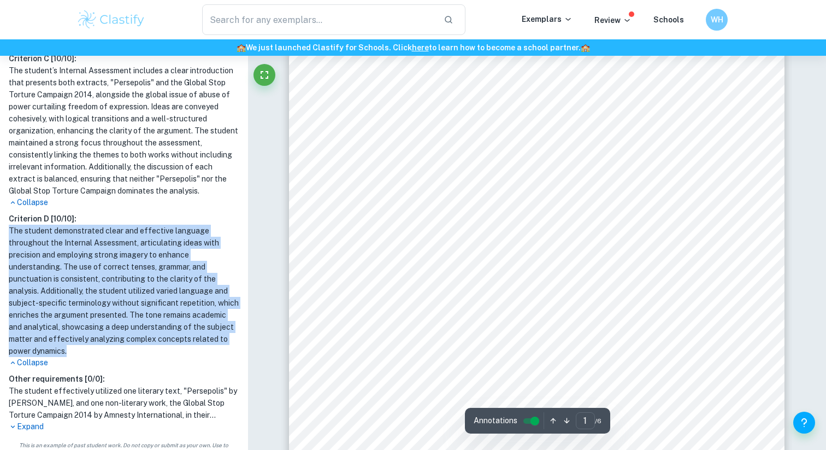
click at [84, 318] on h1 "The student demonstrated clear and effective language throughout the Internal A…" at bounding box center [124, 291] width 231 height 132
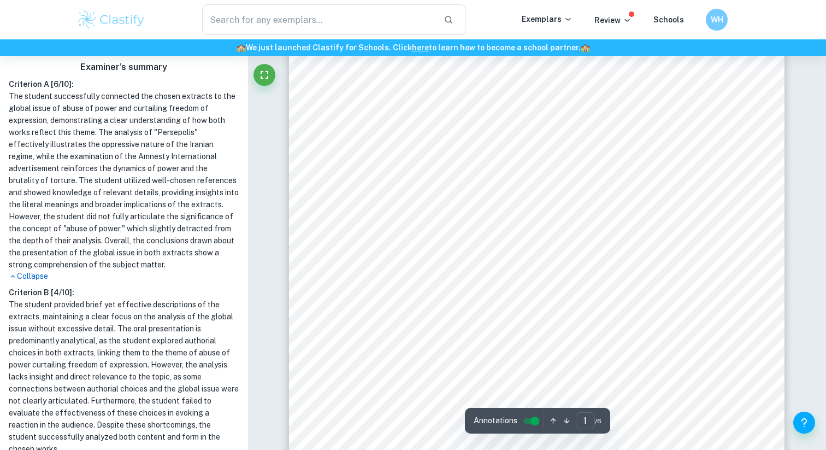
scroll to position [301, 0]
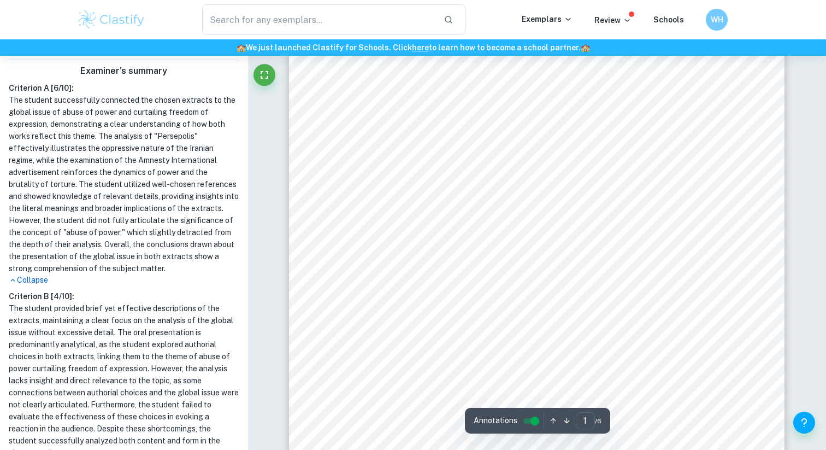
click at [150, 179] on h1 "The student successfully connected the chosen extracts to the global issue of a…" at bounding box center [124, 184] width 231 height 180
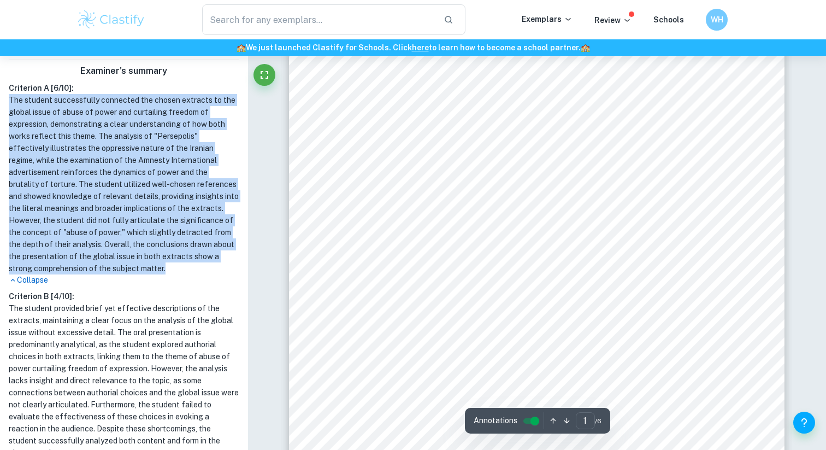
click at [150, 179] on h1 "The student successfully connected the chosen extracts to the global issue of a…" at bounding box center [124, 184] width 231 height 180
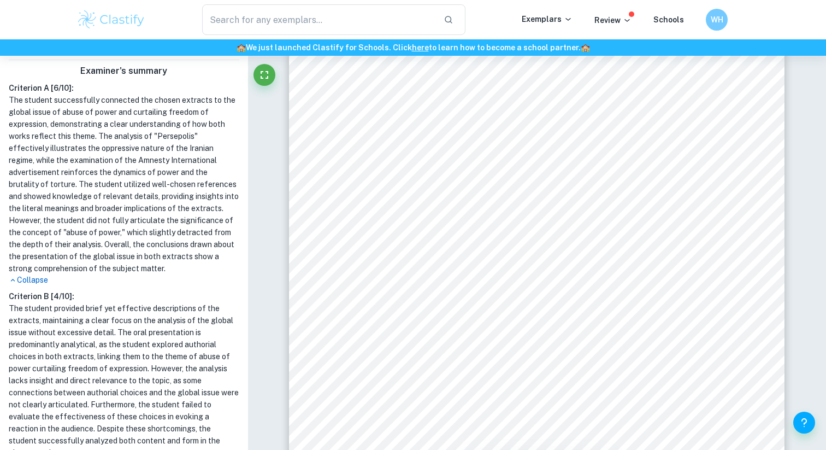
click at [109, 220] on h1 "The student successfully connected the chosen extracts to the global issue of a…" at bounding box center [124, 184] width 231 height 180
drag, startPoint x: 82, startPoint y: 221, endPoint x: 65, endPoint y: 234, distance: 21.1
click at [65, 234] on h1 "The student successfully connected the chosen extracts to the global issue of a…" at bounding box center [124, 184] width 231 height 180
click at [119, 242] on h1 "The student successfully connected the chosen extracts to the global issue of a…" at bounding box center [124, 184] width 231 height 180
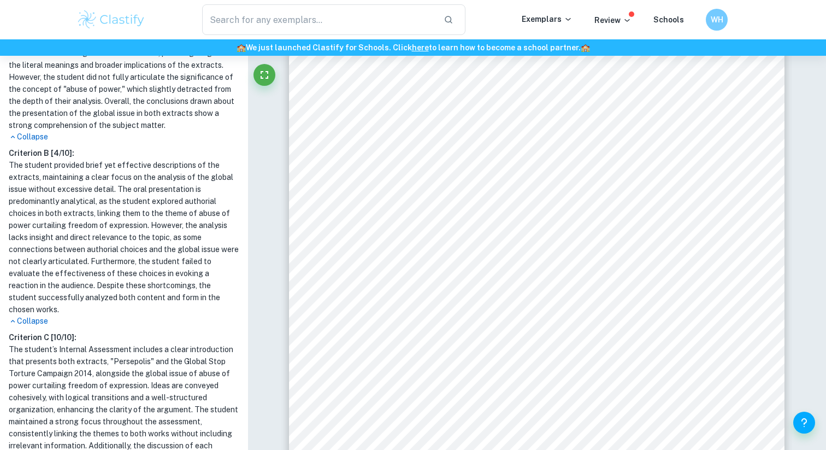
scroll to position [0, 0]
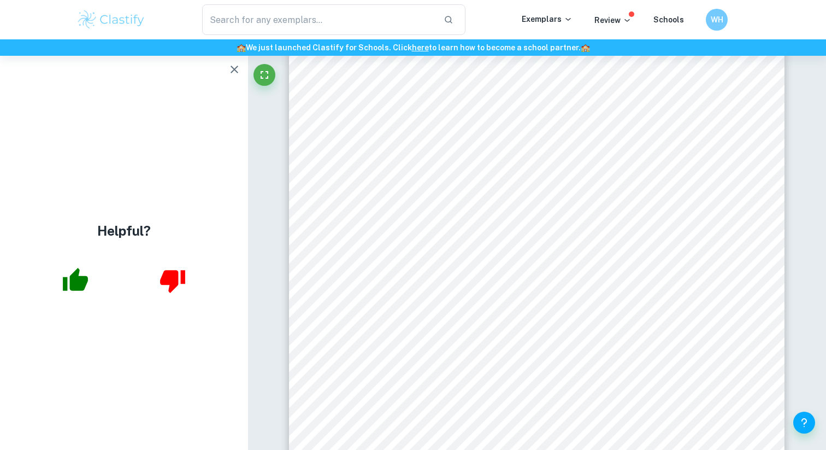
click at [224, 69] on button "button" at bounding box center [235, 69] width 22 height 22
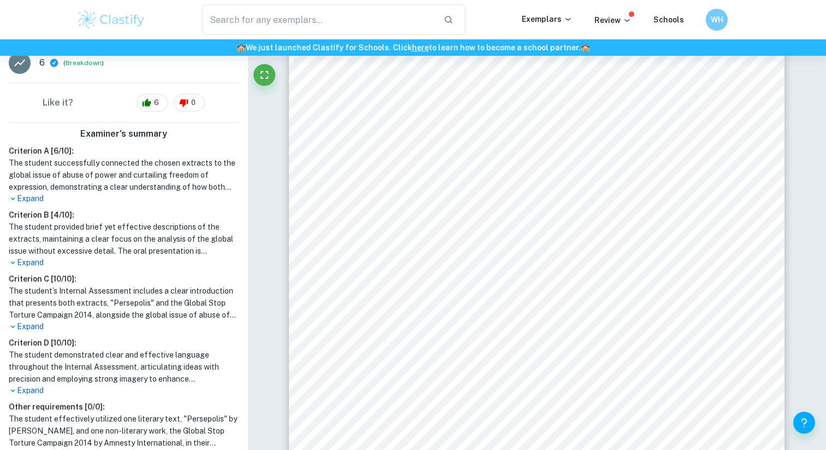
scroll to position [239, 0]
click at [38, 201] on p "Expand" at bounding box center [124, 197] width 231 height 11
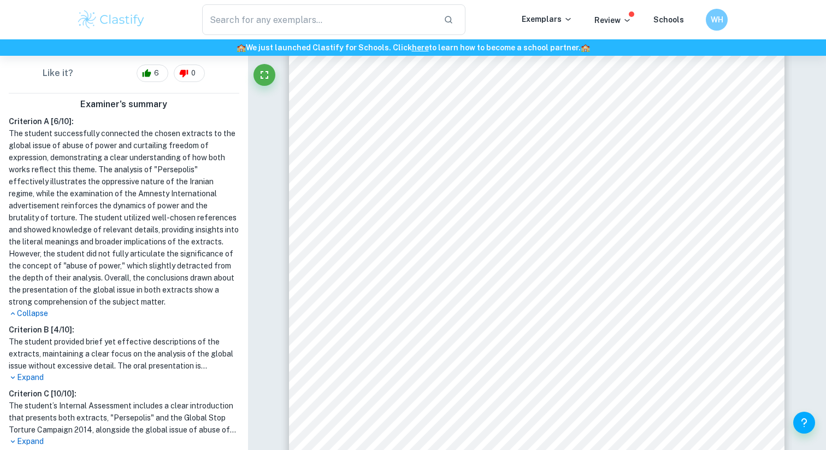
scroll to position [281, 0]
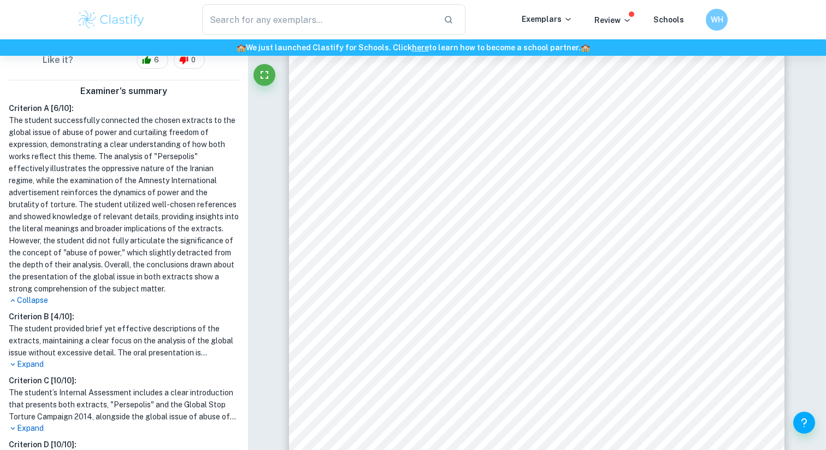
click at [34, 365] on p "Expand" at bounding box center [124, 364] width 231 height 11
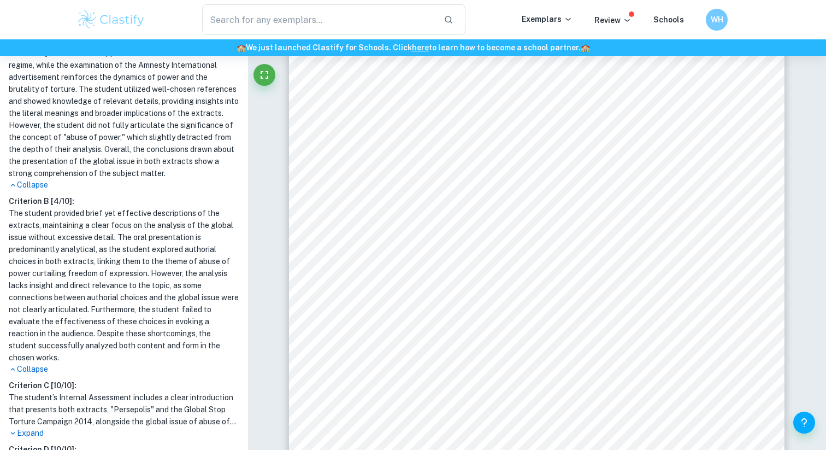
scroll to position [422, 0]
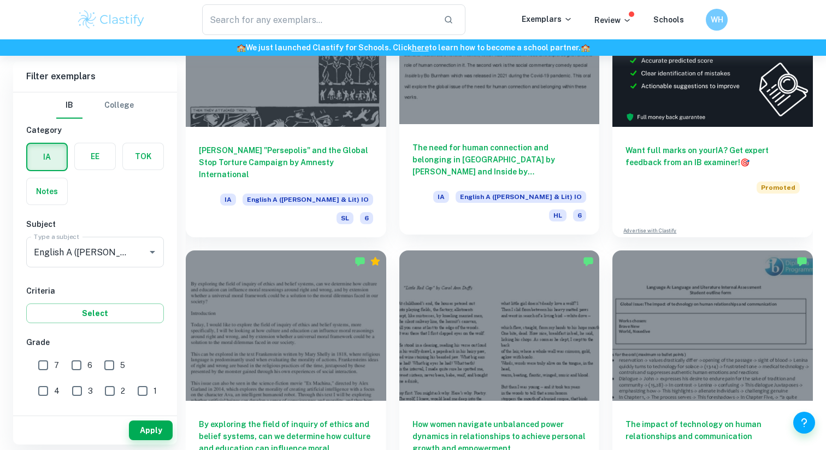
scroll to position [416, 0]
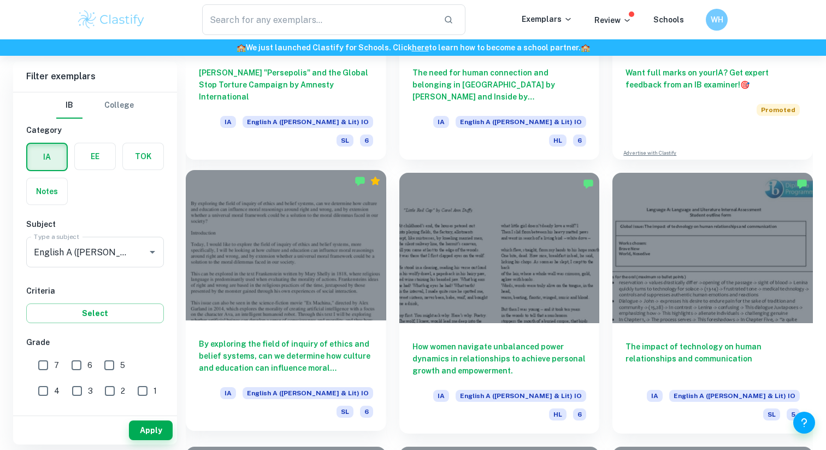
click at [361, 344] on h6 "By exploring the field of inquiry of ethics and belief systems, can we determin…" at bounding box center [286, 356] width 174 height 36
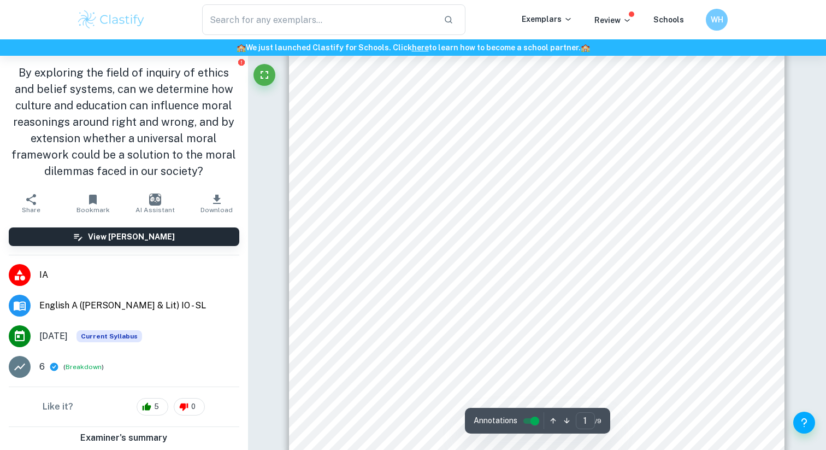
scroll to position [269, 0]
click at [529, 219] on span "Frankenstein and his creature first meet in the mountains. Frankenstein aims to…" at bounding box center [522, 222] width 346 height 10
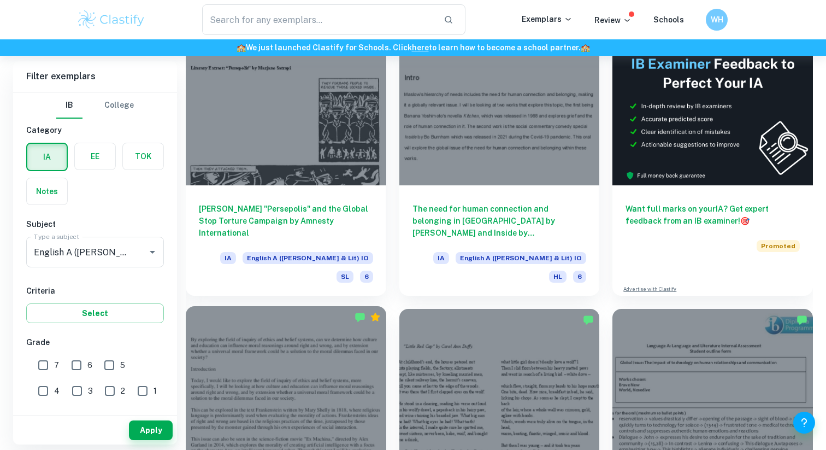
scroll to position [257, 0]
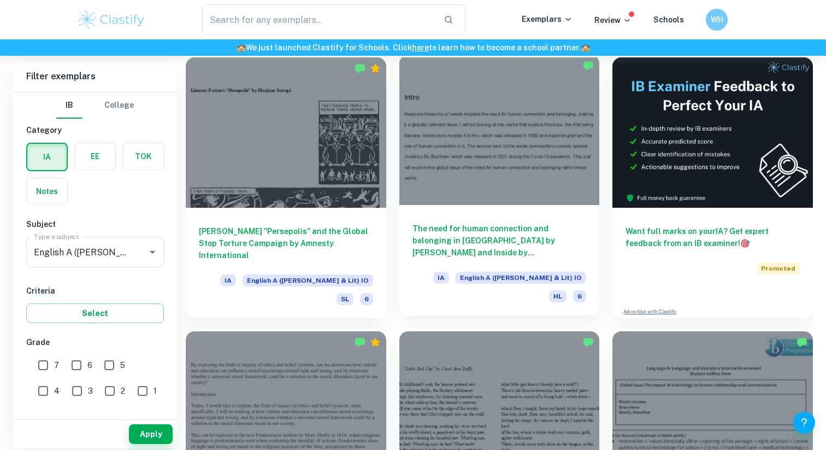
click at [515, 251] on h6 "The need for human connection and belonging in Kithcen by Banana Yoshimoto and …" at bounding box center [500, 240] width 174 height 36
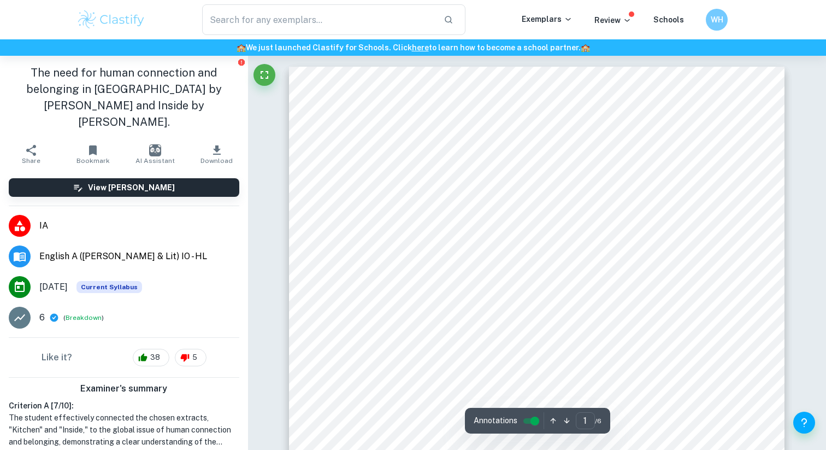
click at [138, 86] on h1 "The need for human connection and belonging in Kithcen by Banana Yoshimoto and …" at bounding box center [124, 97] width 231 height 66
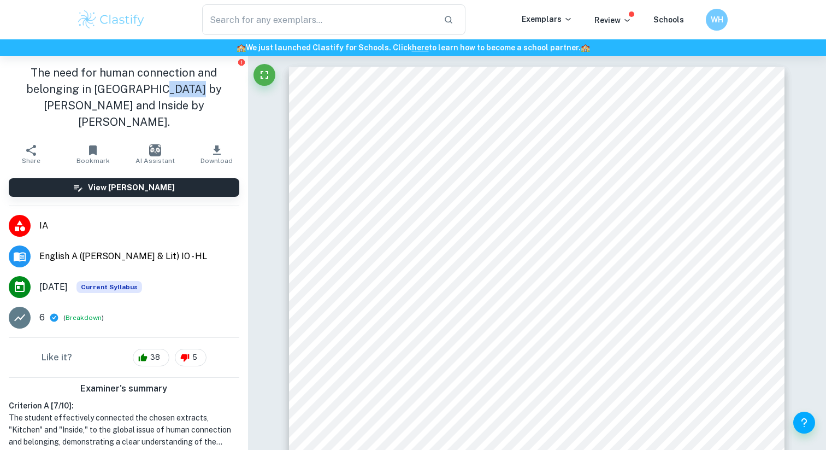
click at [138, 86] on h1 "The need for human connection and belonging in Kithcen by Banana Yoshimoto and …" at bounding box center [124, 97] width 231 height 66
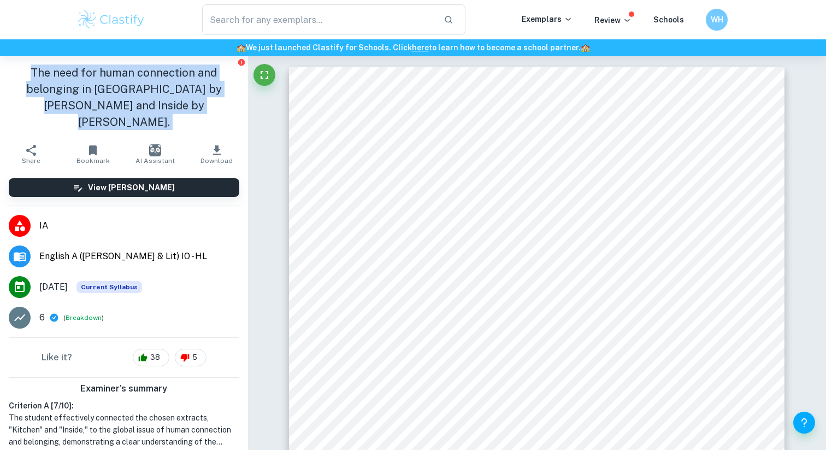
click at [138, 86] on h1 "The need for human connection and belonging in Kithcen by Banana Yoshimoto and …" at bounding box center [124, 97] width 231 height 66
click at [168, 86] on h1 "The need for human connection and belonging in Kithcen by Banana Yoshimoto and …" at bounding box center [124, 97] width 231 height 66
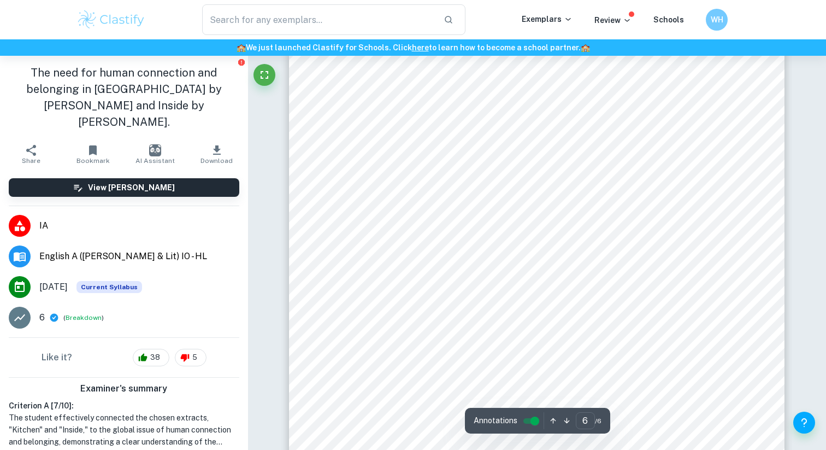
scroll to position [3864, 0]
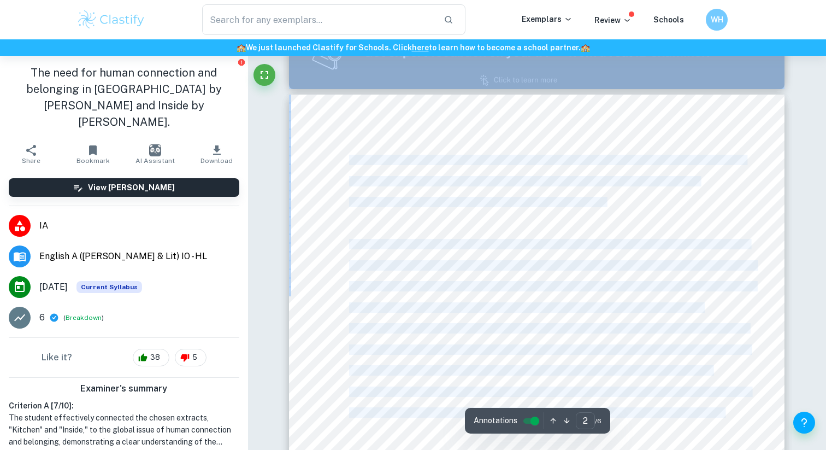
type input "1"
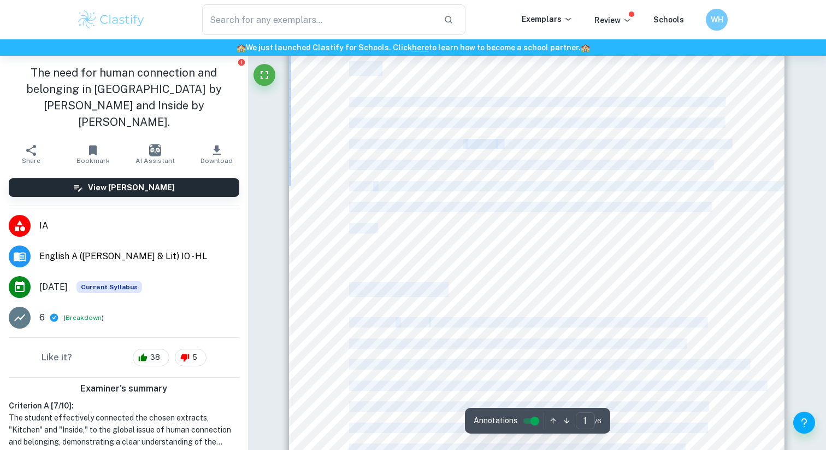
scroll to position [0, 0]
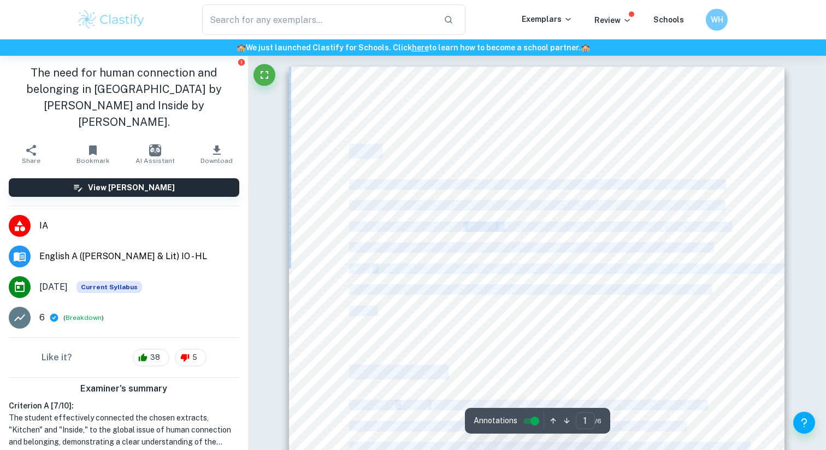
drag, startPoint x: 679, startPoint y: 286, endPoint x: 342, endPoint y: 62, distance: 404.6
copy body "Intro Maslow9s hierarchy of needs includes the need for human connection and be…"
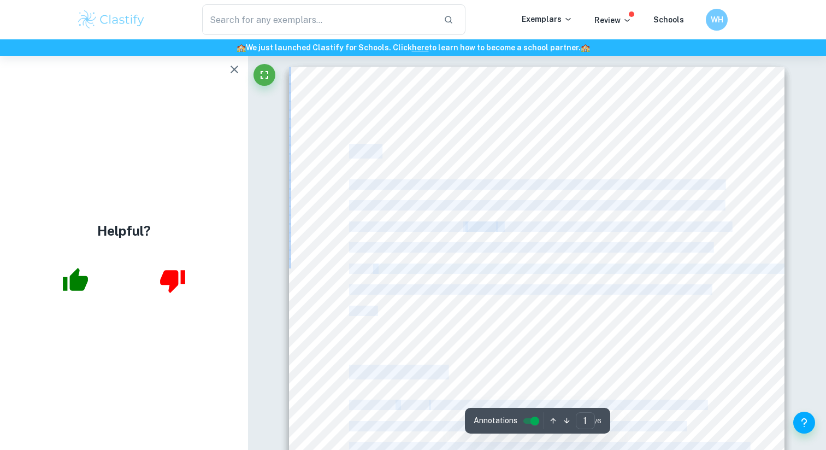
scroll to position [17, 0]
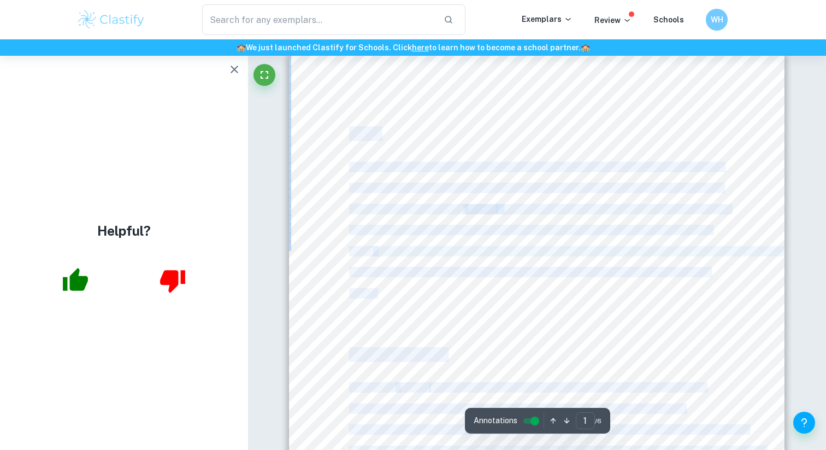
click at [587, 155] on div "Intro Maslow9s hierarchy of needs includes the need for human connection and be…" at bounding box center [537, 399] width 496 height 701
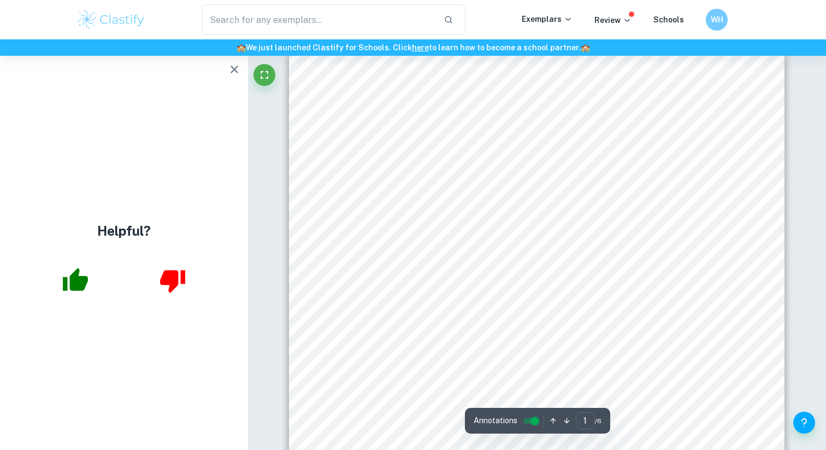
click at [581, 163] on span "Maslow9s hierarchy of needs includes the need for human connection and belongin…" at bounding box center [536, 167] width 374 height 9
click at [564, 163] on span "Maslow9s hierarchy of needs includes the need for human connection and belongin…" at bounding box center [536, 167] width 374 height 9
click at [233, 74] on icon "button" at bounding box center [234, 69] width 13 height 13
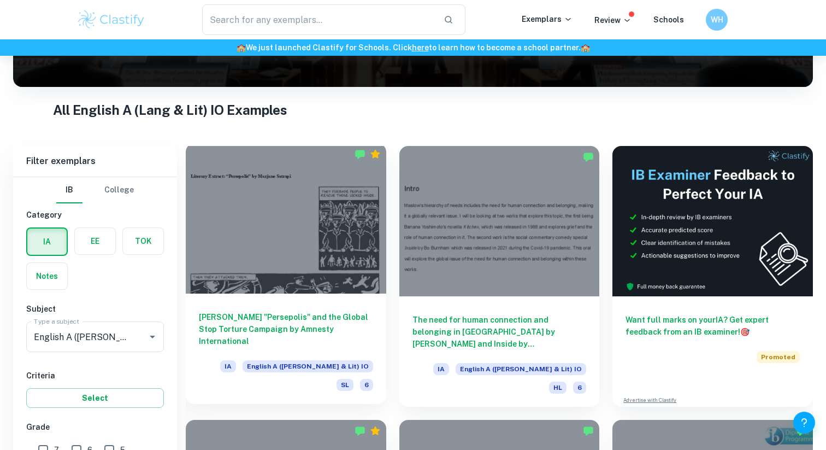
scroll to position [453, 0]
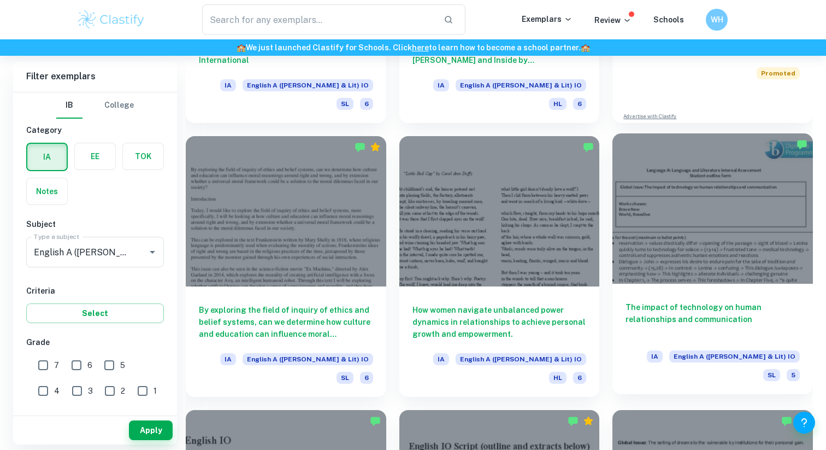
click at [714, 288] on div "The impact of technology on human relationships and communication IA English A …" at bounding box center [713, 339] width 201 height 110
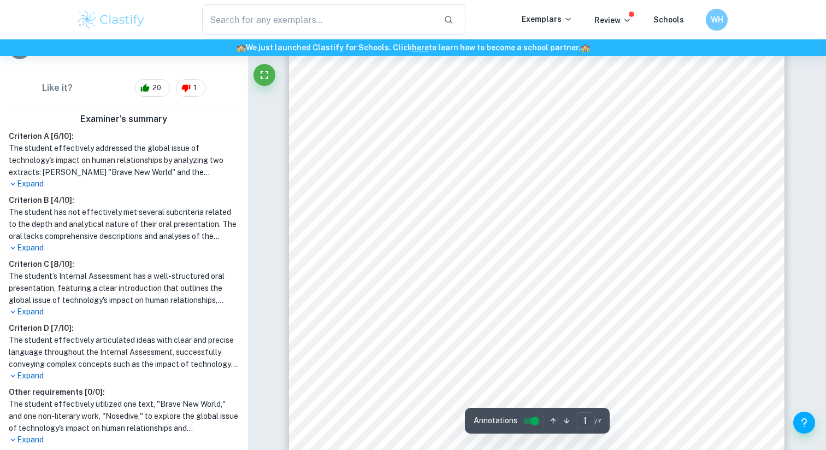
scroll to position [130, 0]
type input "4"
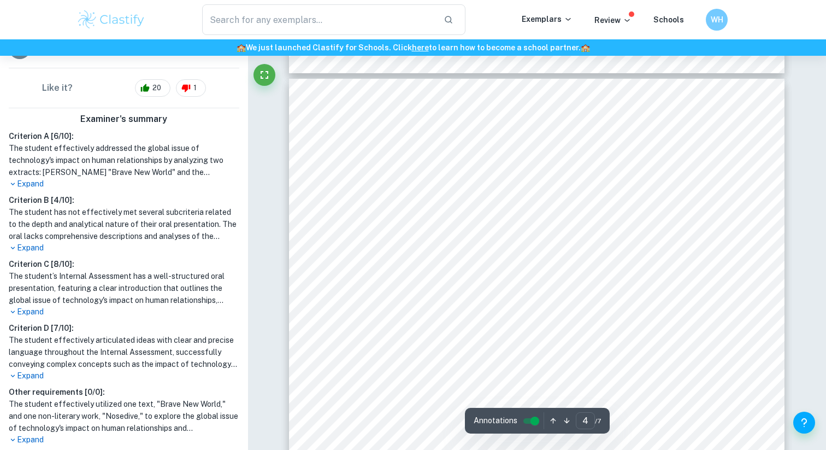
scroll to position [2170, 0]
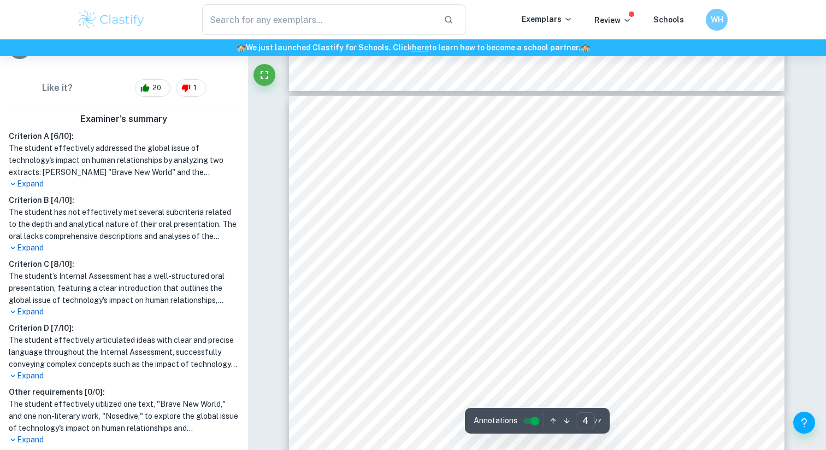
click at [452, 231] on span "progress and convenience, yet 'Brave New World' and 'Nosedive' reveal the hidde…" at bounding box center [530, 234] width 365 height 9
click at [478, 213] on div "IO Script Introduction (1min) In a world increasingly intertwined with technolo…" at bounding box center [537, 417] width 496 height 642
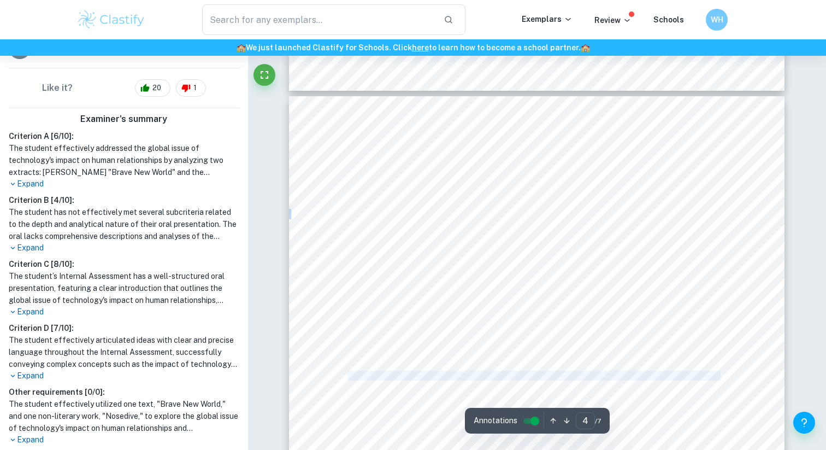
click at [478, 213] on div "IO Script Introduction (1min) In a world increasingly intertwined with technolo…" at bounding box center [537, 417] width 496 height 642
click at [478, 216] on div "IO Script Introduction (1min) In a world increasingly intertwined with technolo…" at bounding box center [537, 417] width 496 height 642
click at [478, 222] on span "In a world increasingly intertwined with technology, people often think of tech…" at bounding box center [535, 222] width 375 height 9
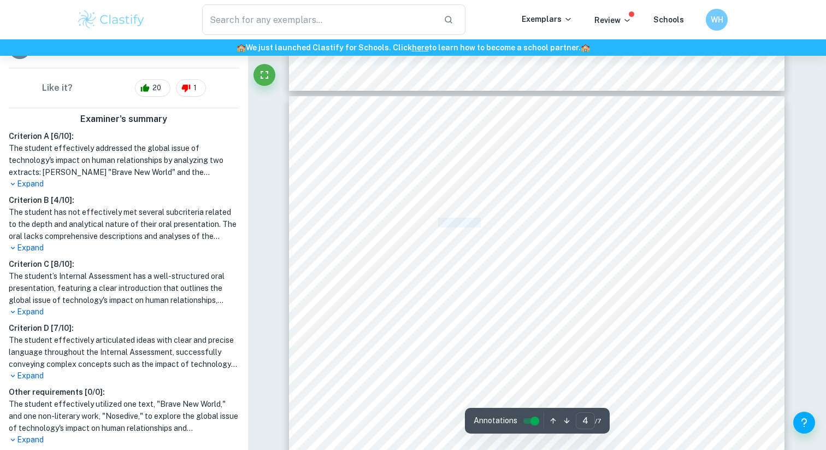
click at [478, 222] on span "In a world increasingly intertwined with technology, people often think of tech…" at bounding box center [535, 222] width 375 height 9
click at [479, 228] on div "IO Script Introduction (1min) In a world increasingly intertwined with technolo…" at bounding box center [537, 417] width 496 height 642
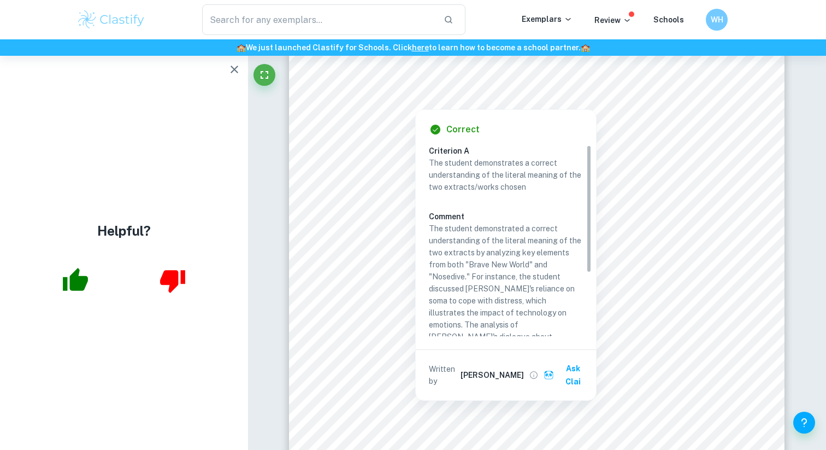
scroll to position [0, 0]
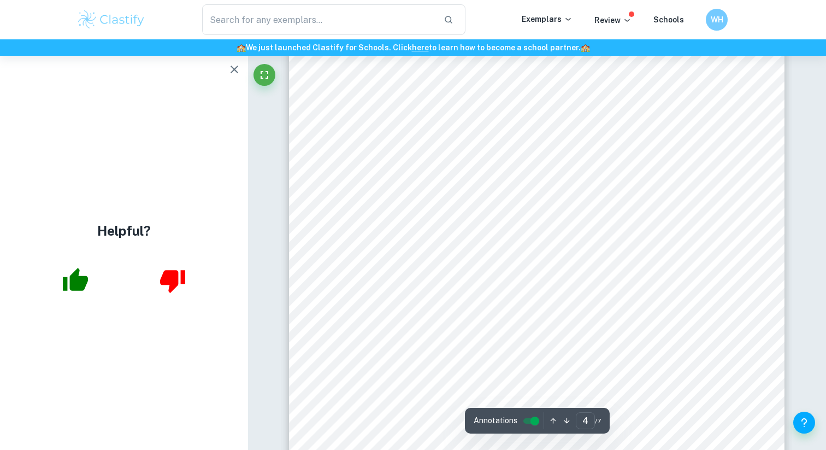
click at [739, 157] on div "IO Script Introduction (1min) In a world increasingly intertwined with technolo…" at bounding box center [537, 202] width 496 height 642
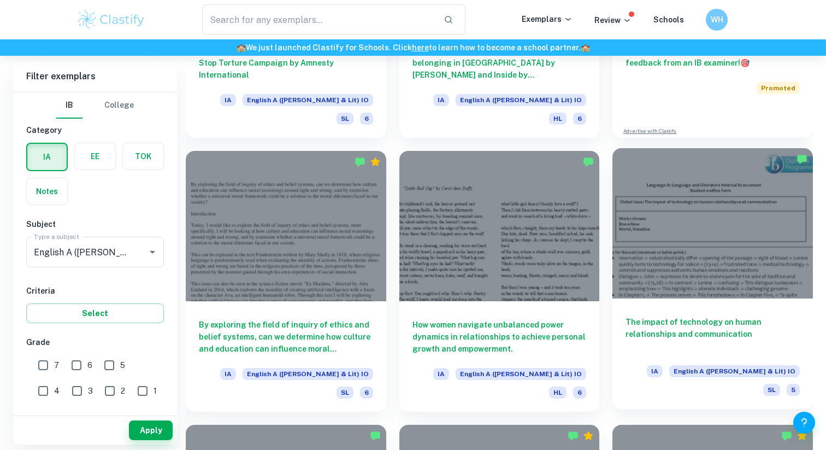
scroll to position [442, 0]
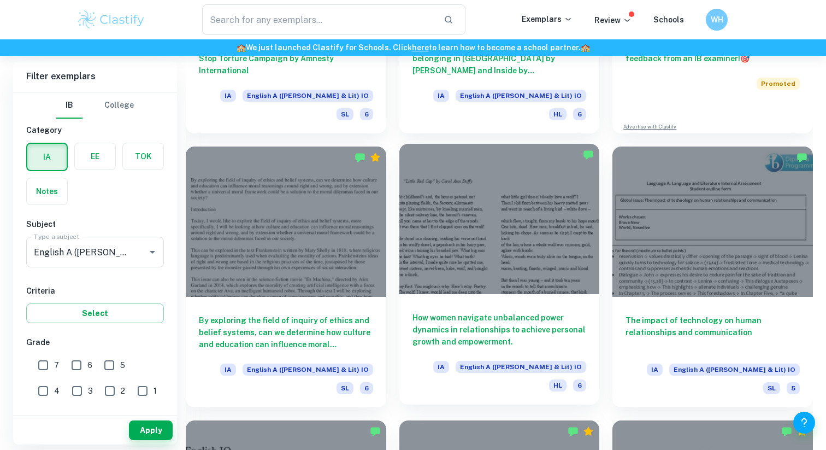
click at [561, 267] on div at bounding box center [500, 219] width 201 height 150
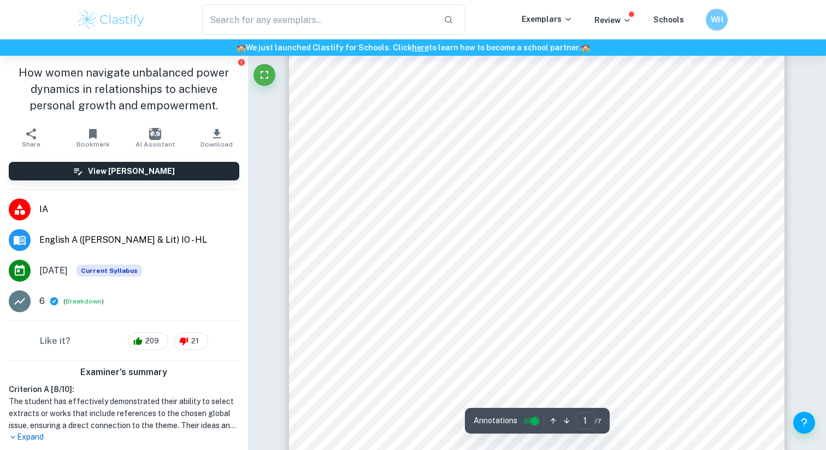
scroll to position [149, 0]
